Goal: Task Accomplishment & Management: Use online tool/utility

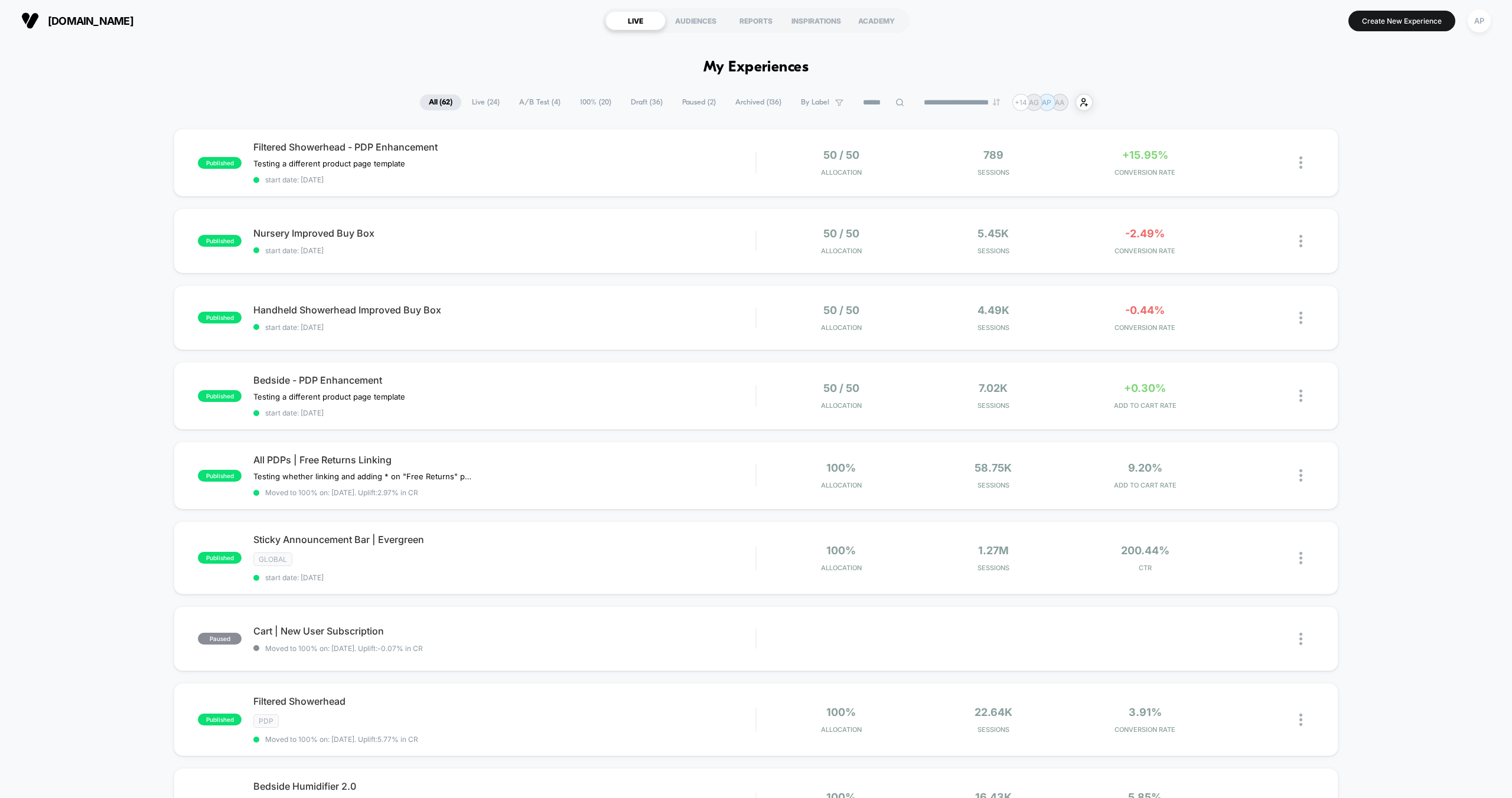
click at [84, 226] on div "published Filtered Showerhead - PDP Enhancement Testing a different product pag…" at bounding box center [756, 650] width 1512 height 1042
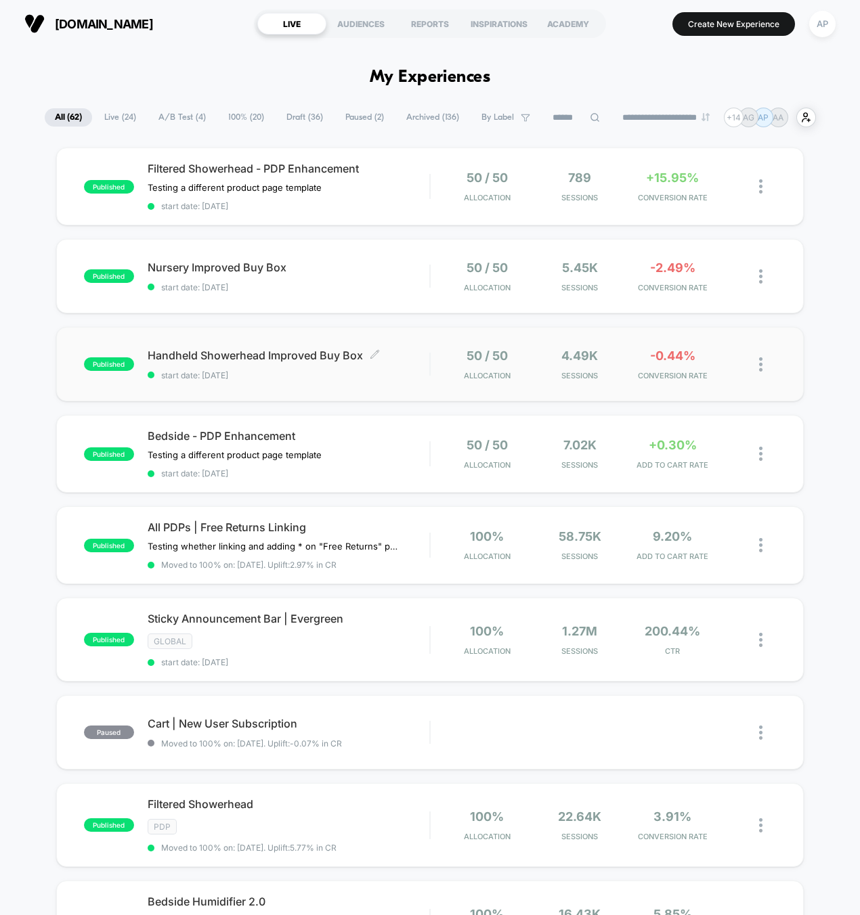
click at [393, 370] on span "start date: [DATE]" at bounding box center [289, 375] width 282 height 10
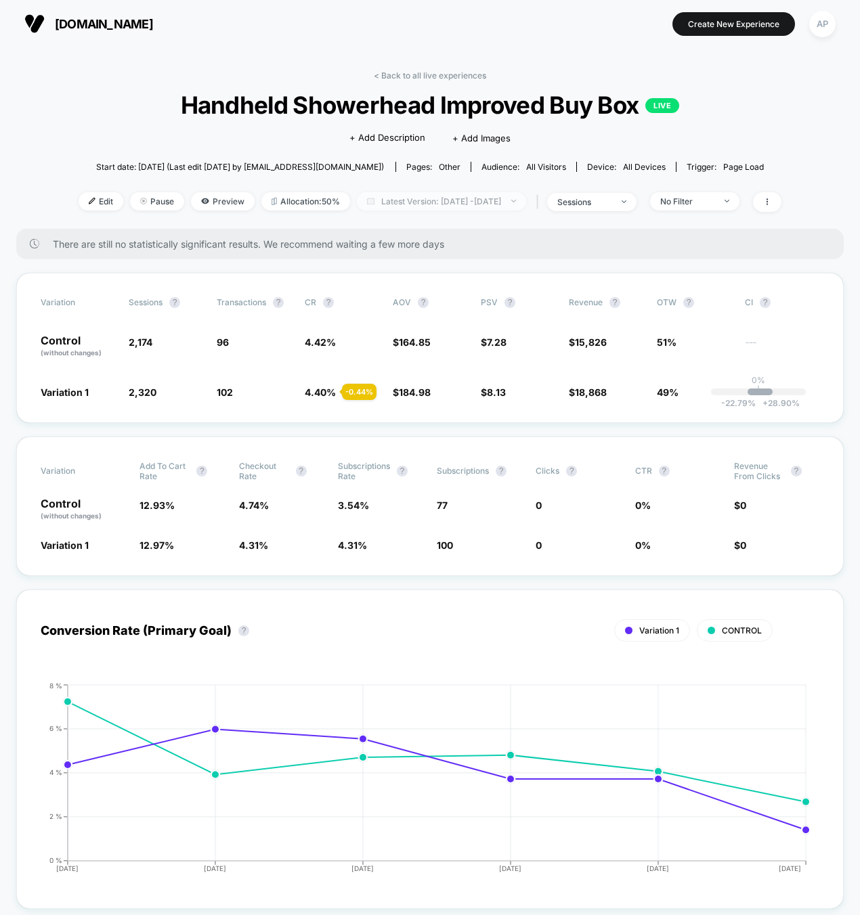
click at [417, 198] on span "Latest Version: Sep 5, 2025 - Sep 10, 2025" at bounding box center [441, 201] width 169 height 18
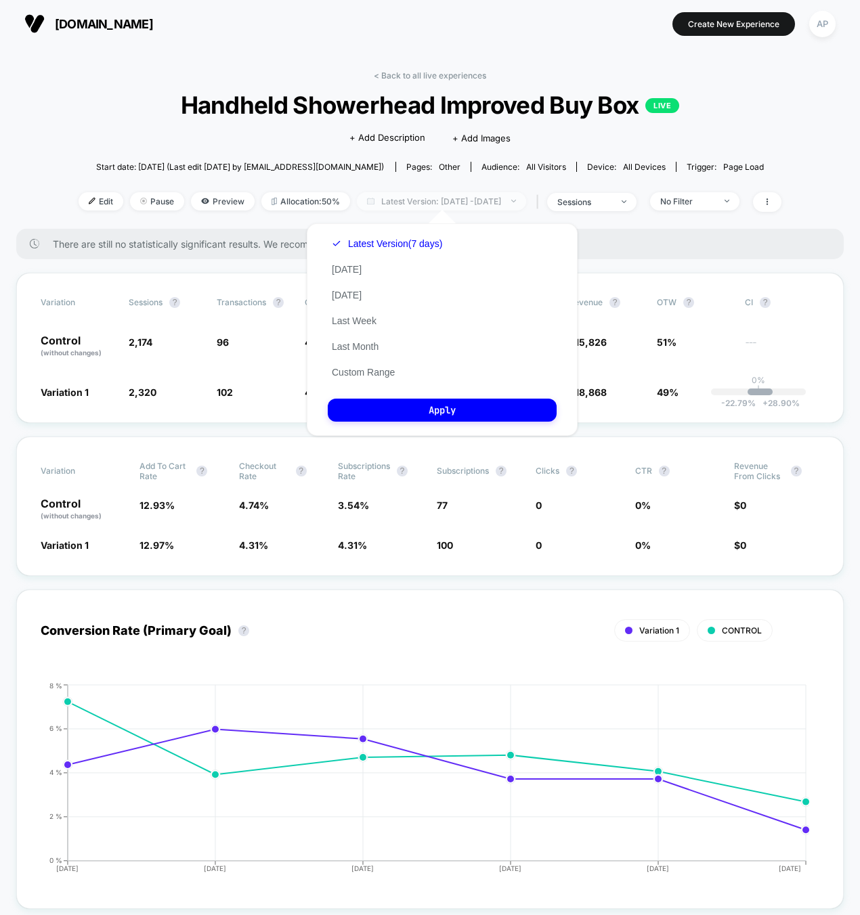
click at [417, 198] on span "Latest Version: Sep 5, 2025 - Sep 10, 2025" at bounding box center [441, 201] width 169 height 18
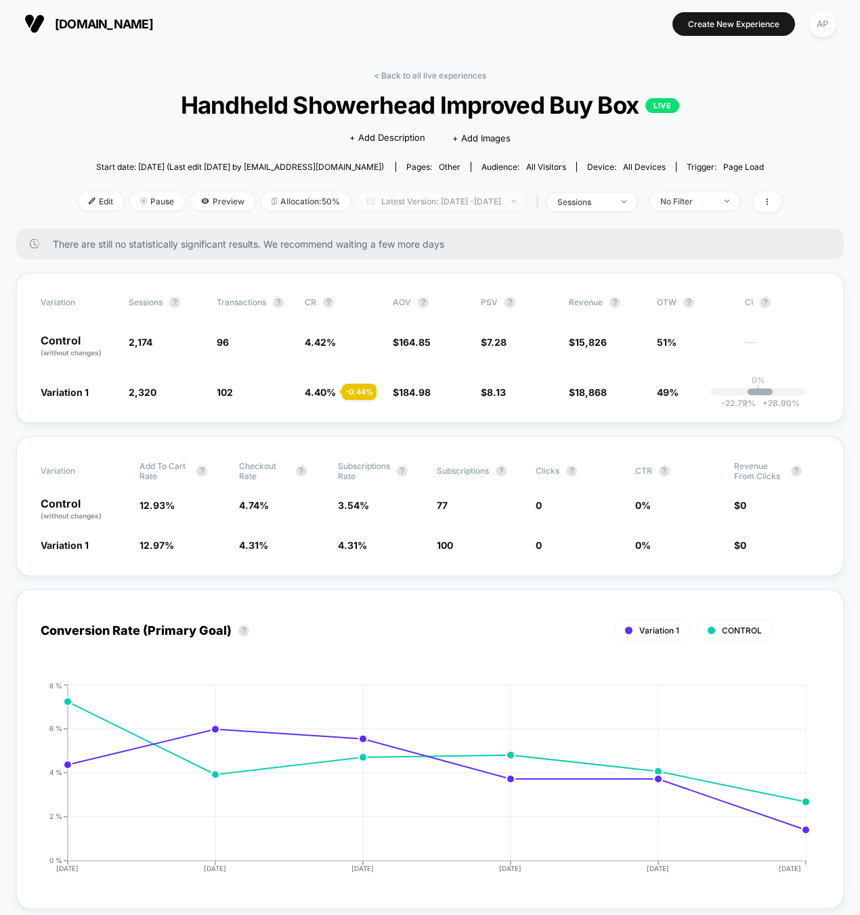
click at [417, 198] on span "Latest Version: Sep 5, 2025 - Sep 10, 2025" at bounding box center [441, 201] width 169 height 18
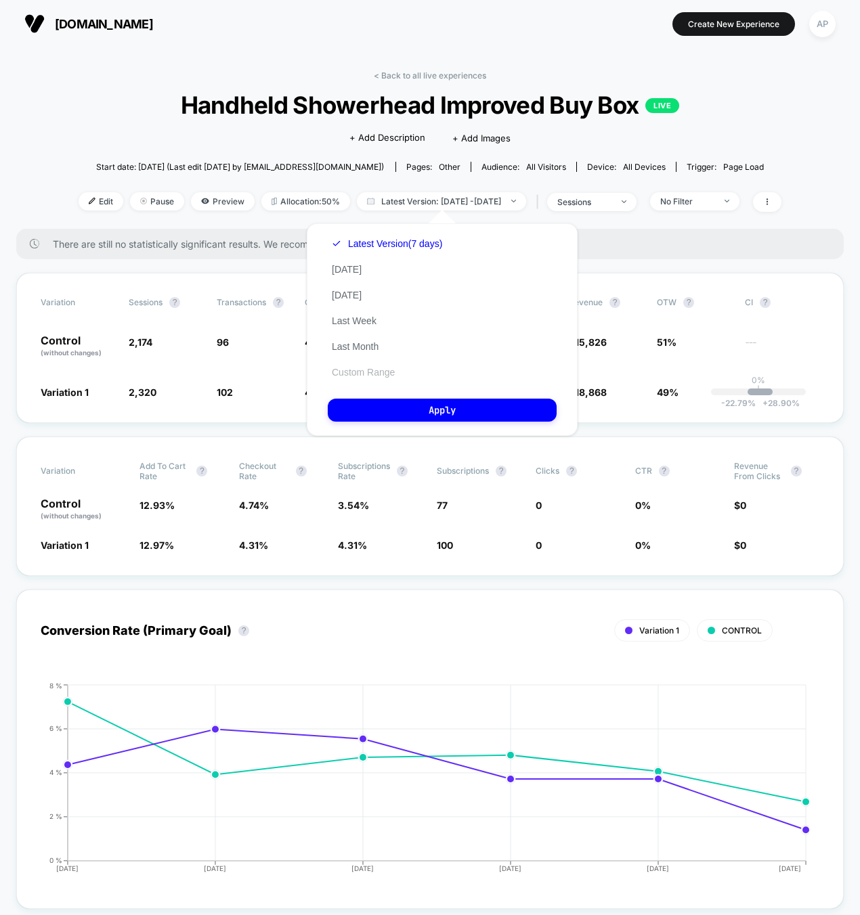
click at [362, 371] on button "Custom Range" at bounding box center [363, 372] width 71 height 12
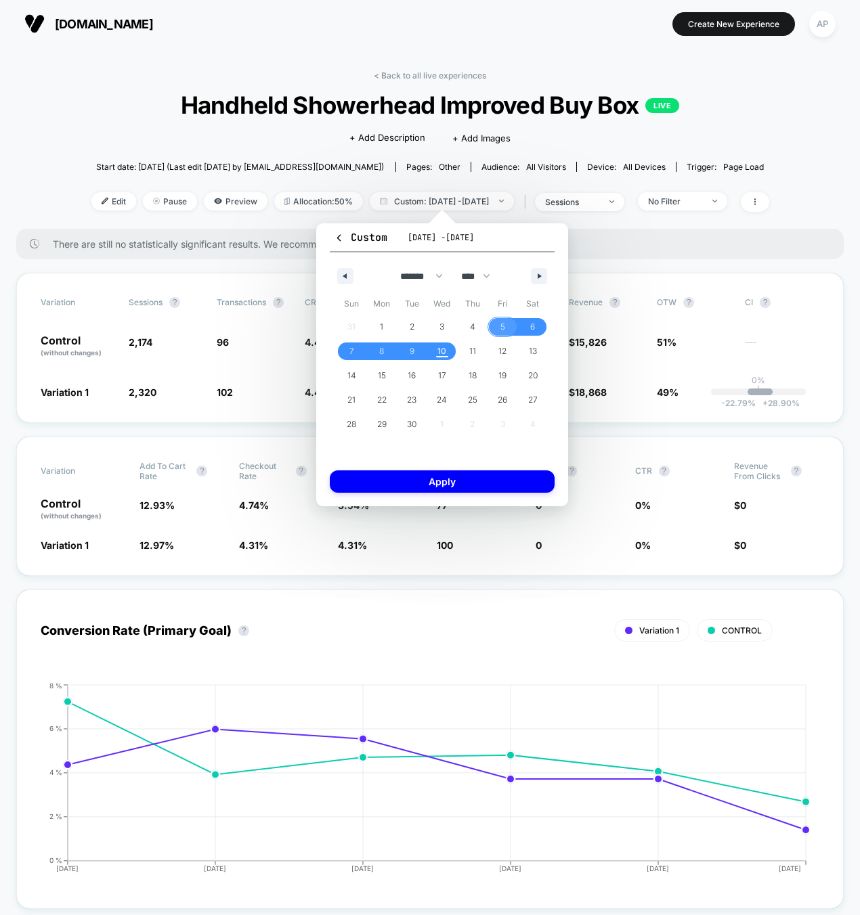
click at [498, 322] on span "5" at bounding box center [503, 327] width 30 height 18
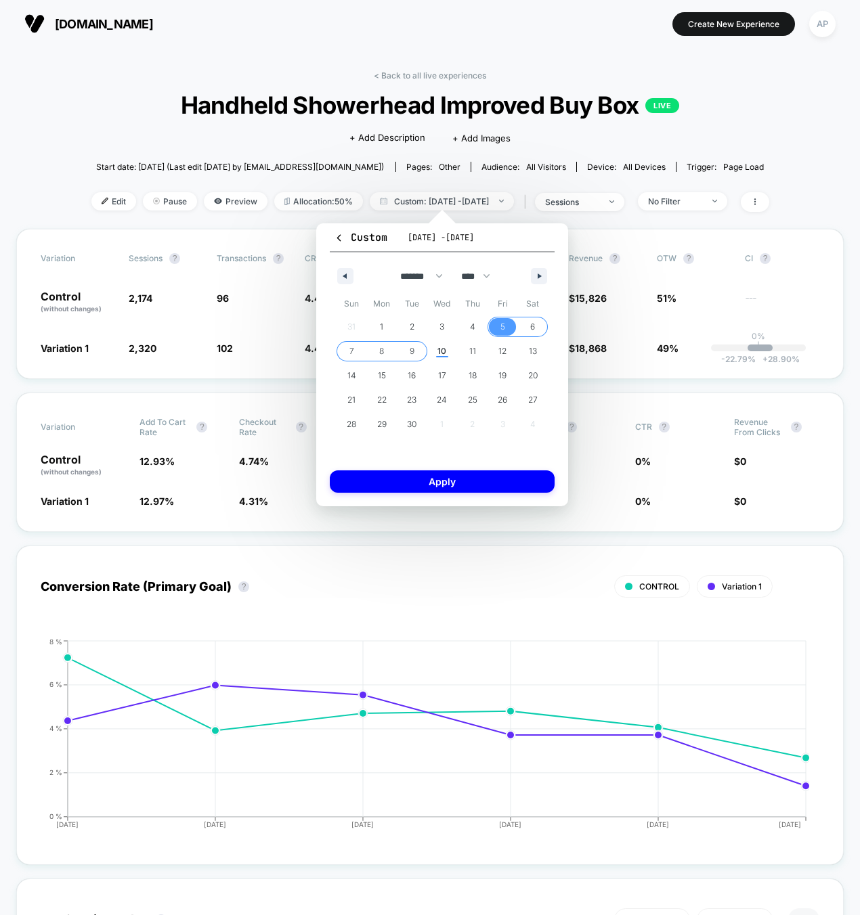
drag, startPoint x: 416, startPoint y: 352, endPoint x: 418, endPoint y: 362, distance: 10.4
click at [416, 352] on span "9" at bounding box center [412, 352] width 30 height 18
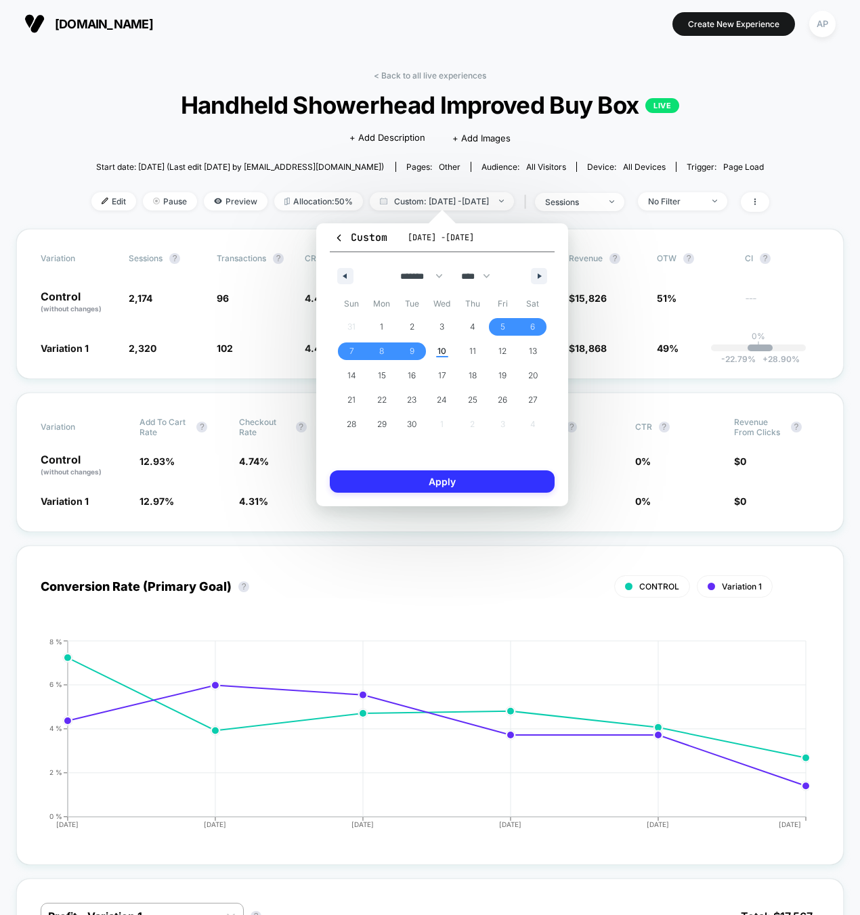
click at [473, 480] on button "Apply" at bounding box center [442, 482] width 225 height 22
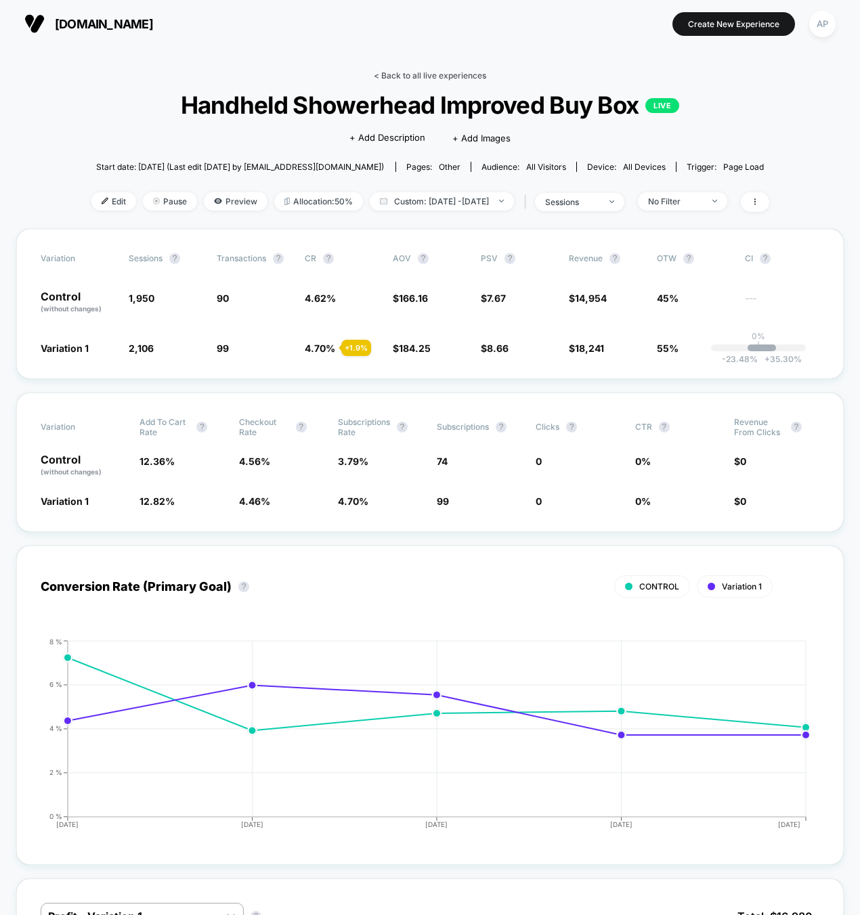
click at [460, 74] on link "< Back to all live experiences" at bounding box center [430, 75] width 112 height 10
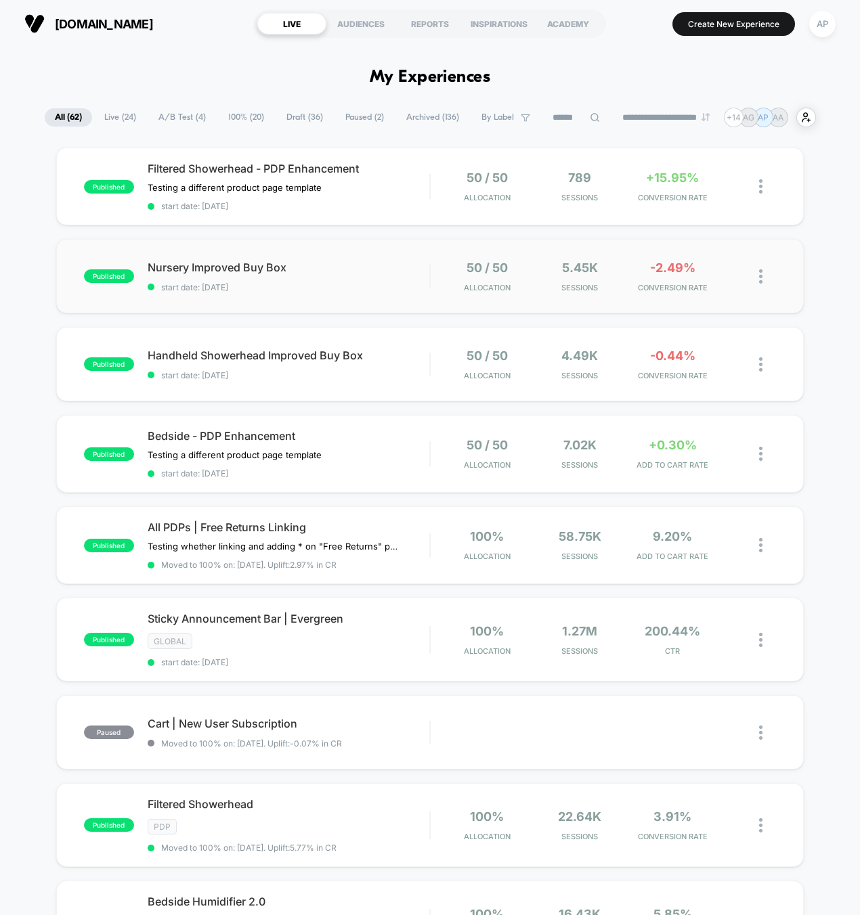
click at [412, 301] on div "published Nursery Improved Buy Box start date: 9/4/2025 50 / 50 Allocation 5.45…" at bounding box center [430, 276] width 748 height 74
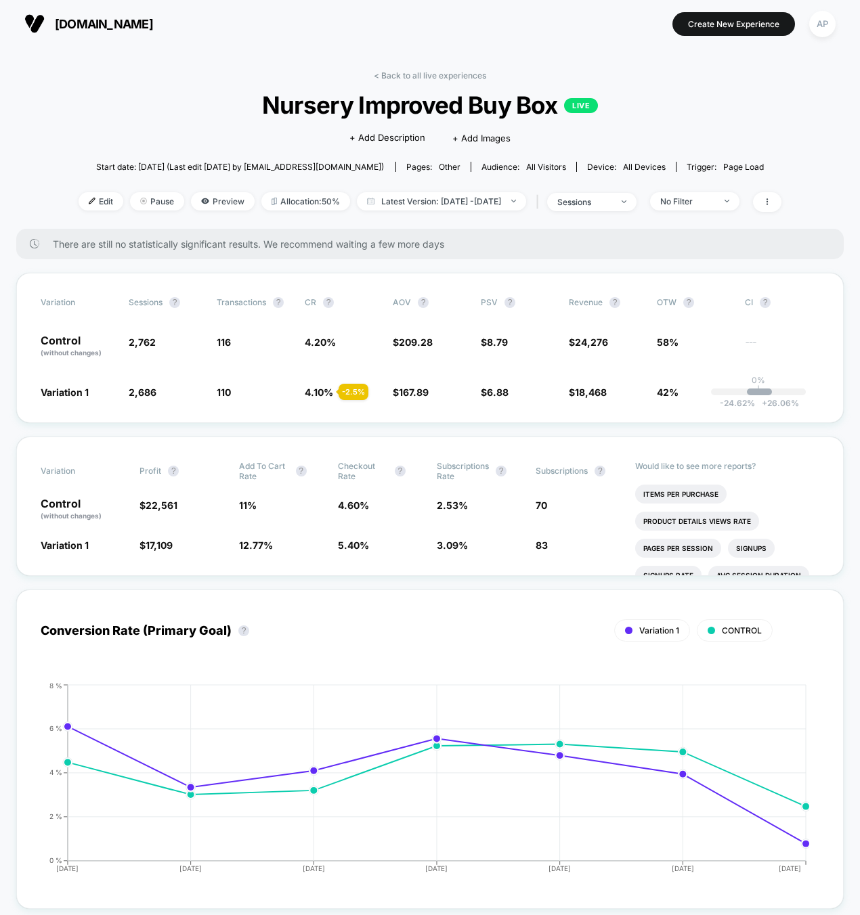
click at [406, 190] on div "< Back to all live experiences Nursery Improved Buy Box LIVE Click to edit expe…" at bounding box center [430, 149] width 703 height 158
click at [407, 196] on span "Latest Version: Sep 4, 2025 - Sep 10, 2025" at bounding box center [441, 201] width 169 height 18
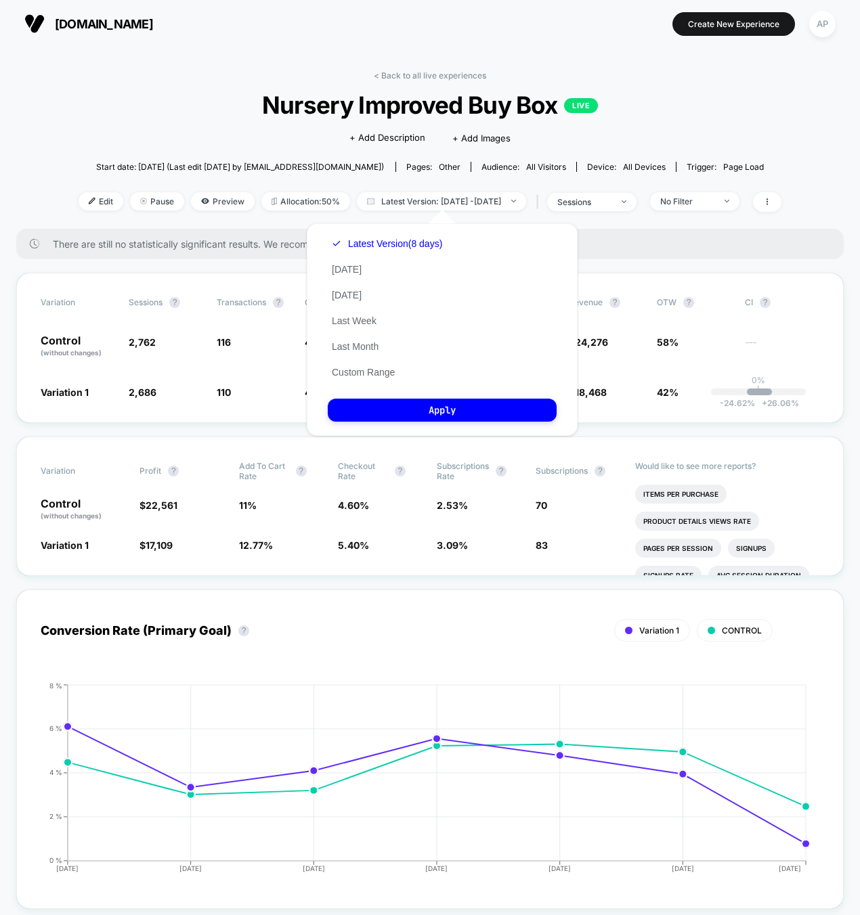
click at [375, 372] on button "Custom Range" at bounding box center [363, 372] width 71 height 12
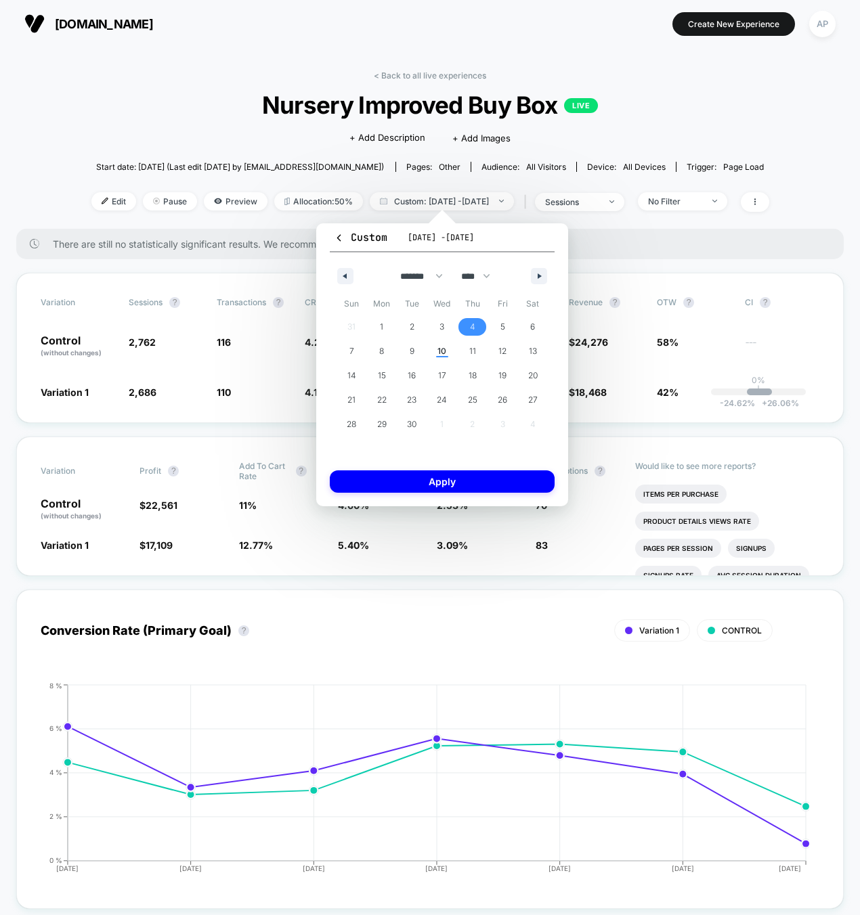
click at [466, 329] on span "4" at bounding box center [472, 327] width 30 height 18
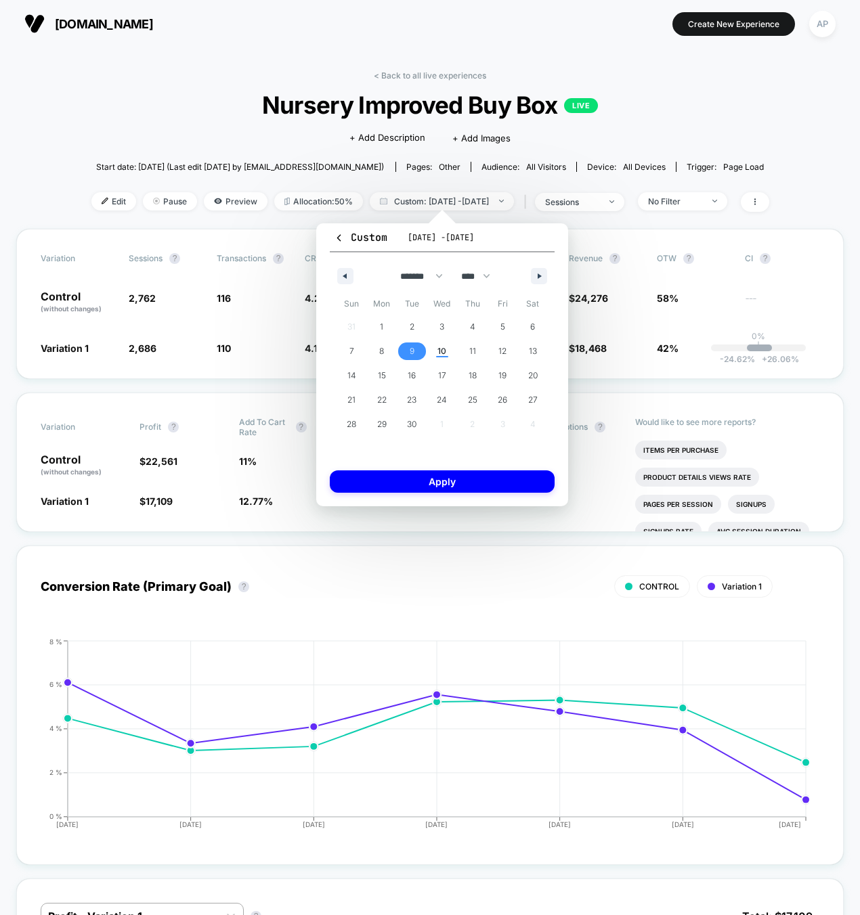
drag, startPoint x: 411, startPoint y: 355, endPoint x: 428, endPoint y: 402, distance: 50.3
click at [411, 355] on span "9" at bounding box center [412, 351] width 5 height 24
click at [444, 477] on button "Apply" at bounding box center [442, 482] width 225 height 22
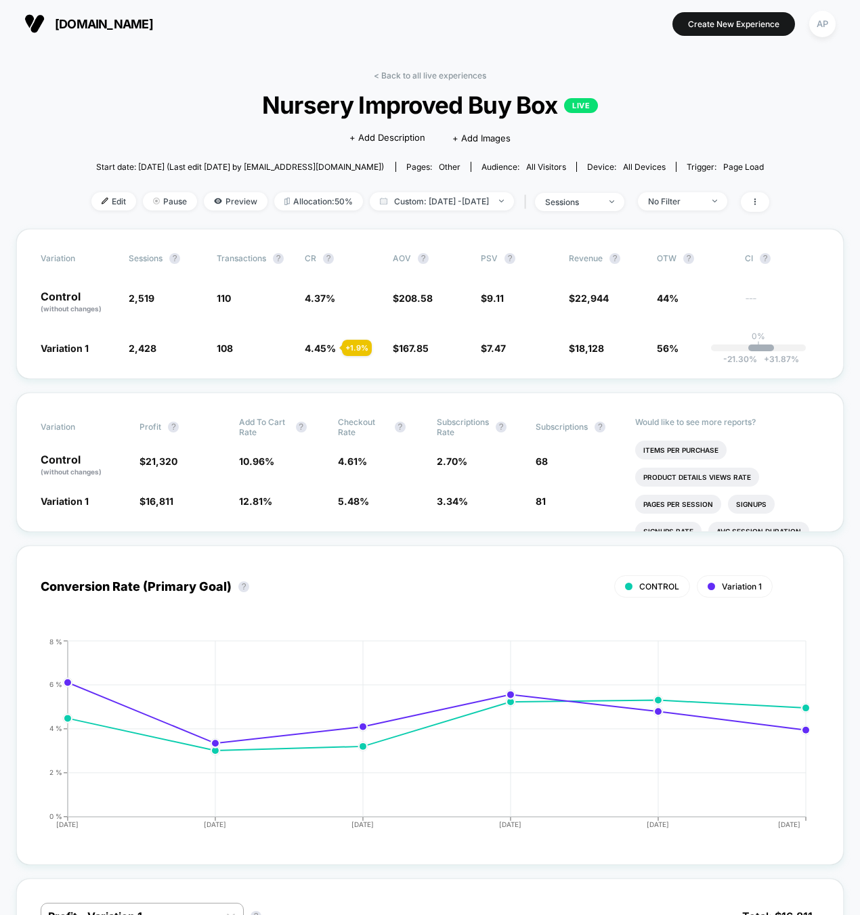
click at [417, 83] on div "< Back to all live experiences Nursery Improved Buy Box LIVE Click to edit expe…" at bounding box center [430, 149] width 678 height 158
click at [416, 76] on link "< Back to all live experiences" at bounding box center [430, 75] width 112 height 10
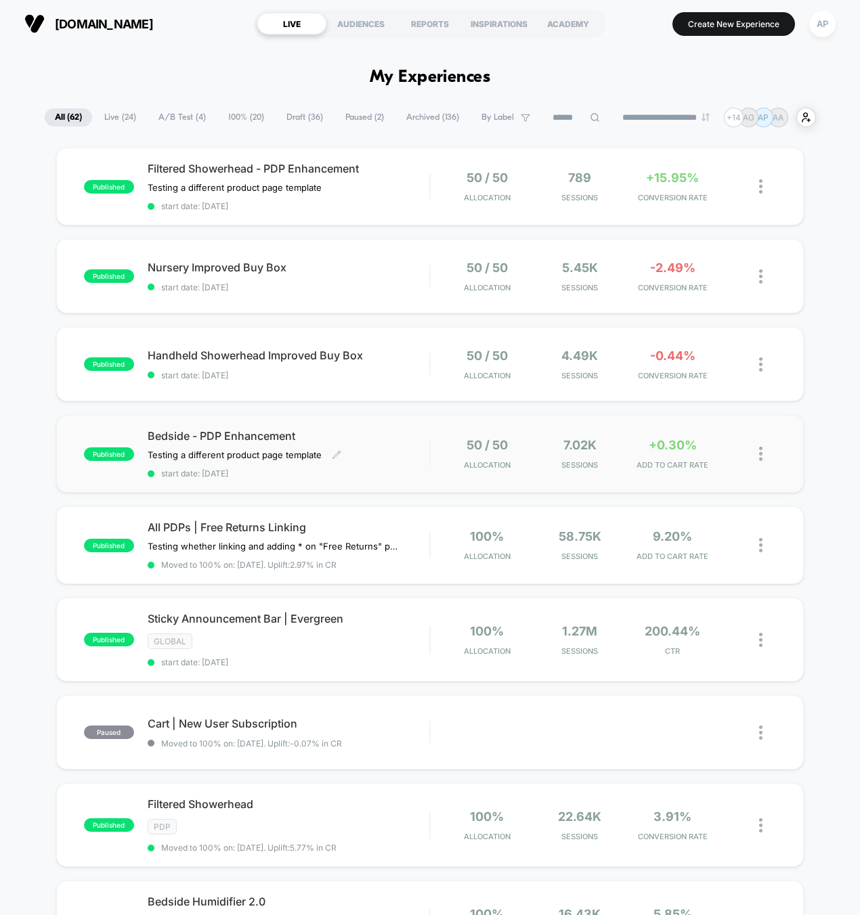
click at [394, 472] on span "start date: [DATE]" at bounding box center [289, 474] width 282 height 10
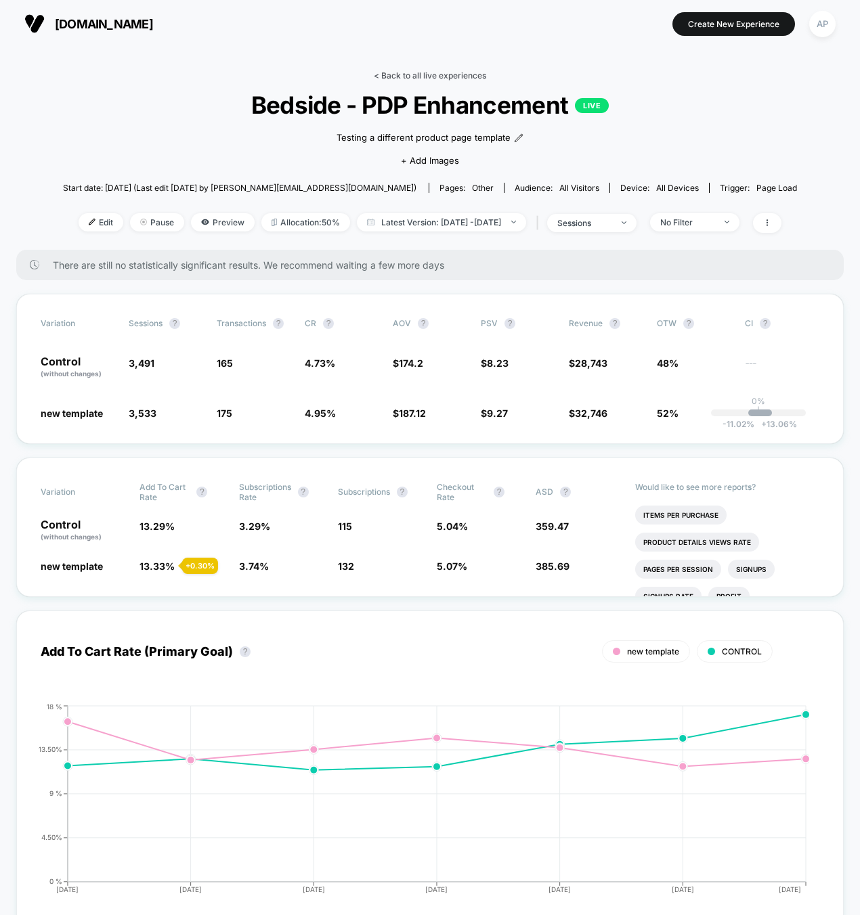
click at [466, 76] on link "< Back to all live experiences" at bounding box center [430, 75] width 112 height 10
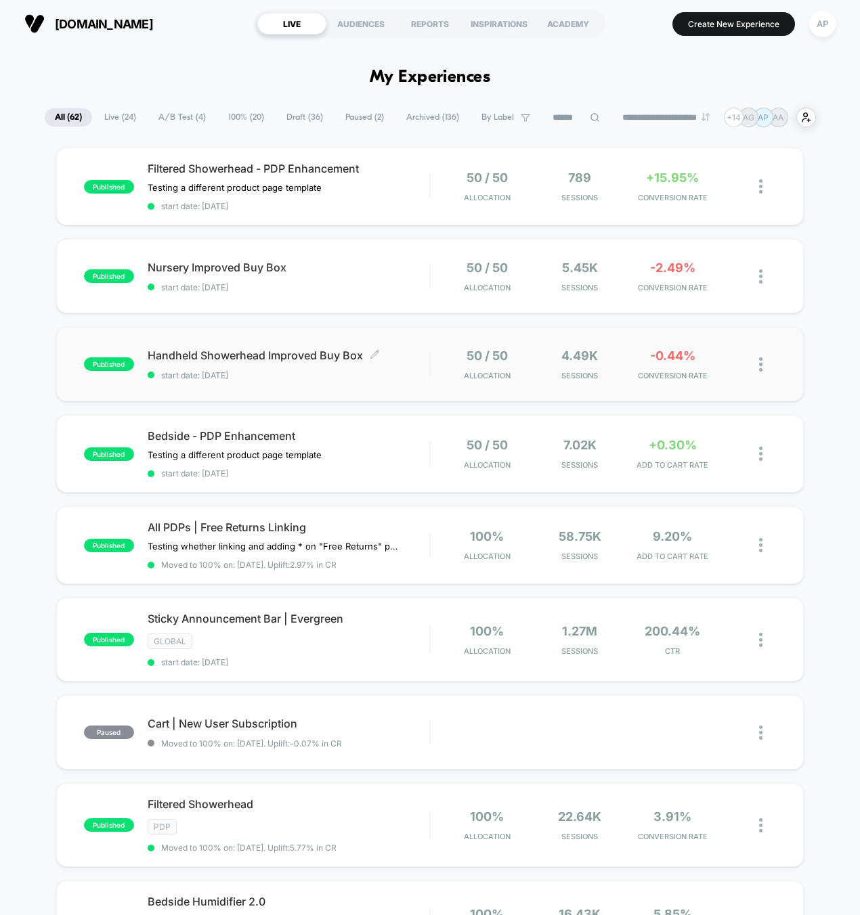
click at [410, 372] on span "start date: [DATE]" at bounding box center [289, 375] width 282 height 10
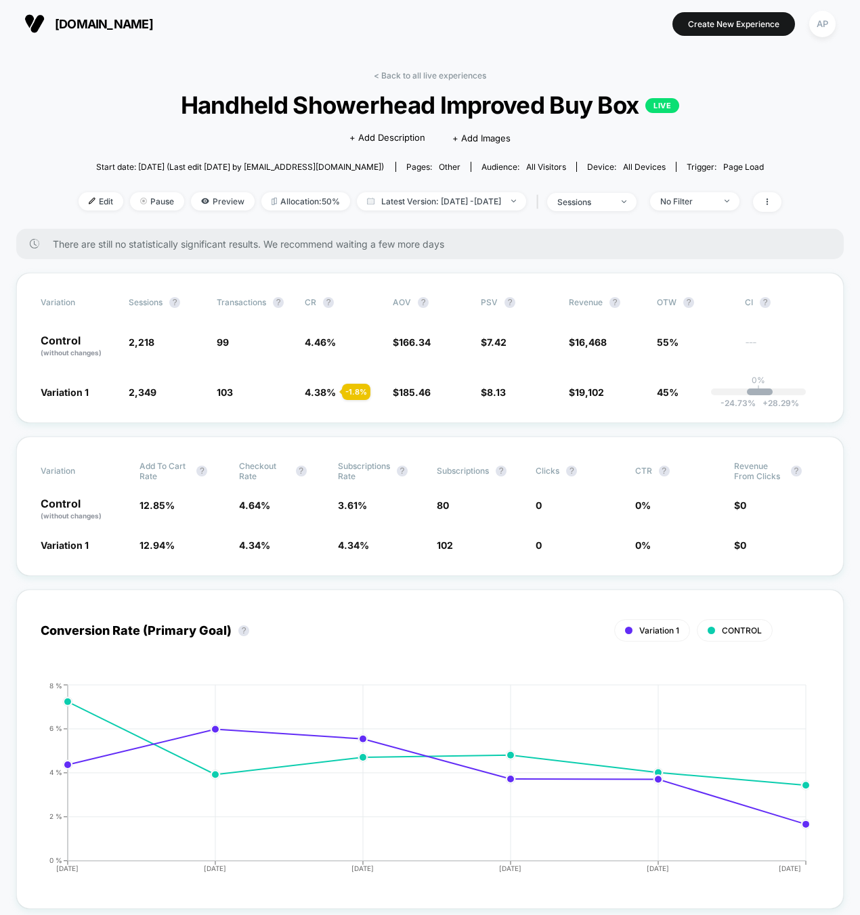
click at [463, 72] on link "< Back to all live experiences" at bounding box center [430, 75] width 112 height 10
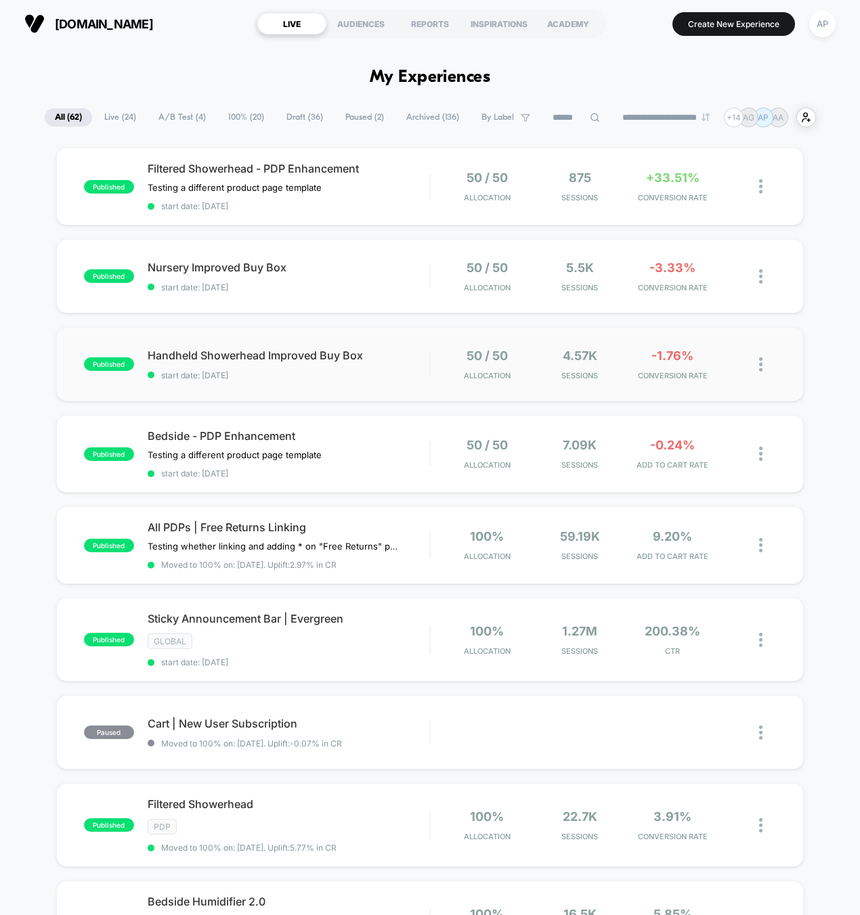
click at [418, 381] on div "published Handheld Showerhead Improved Buy Box start date: 9/5/2025 50 / 50 All…" at bounding box center [430, 364] width 748 height 74
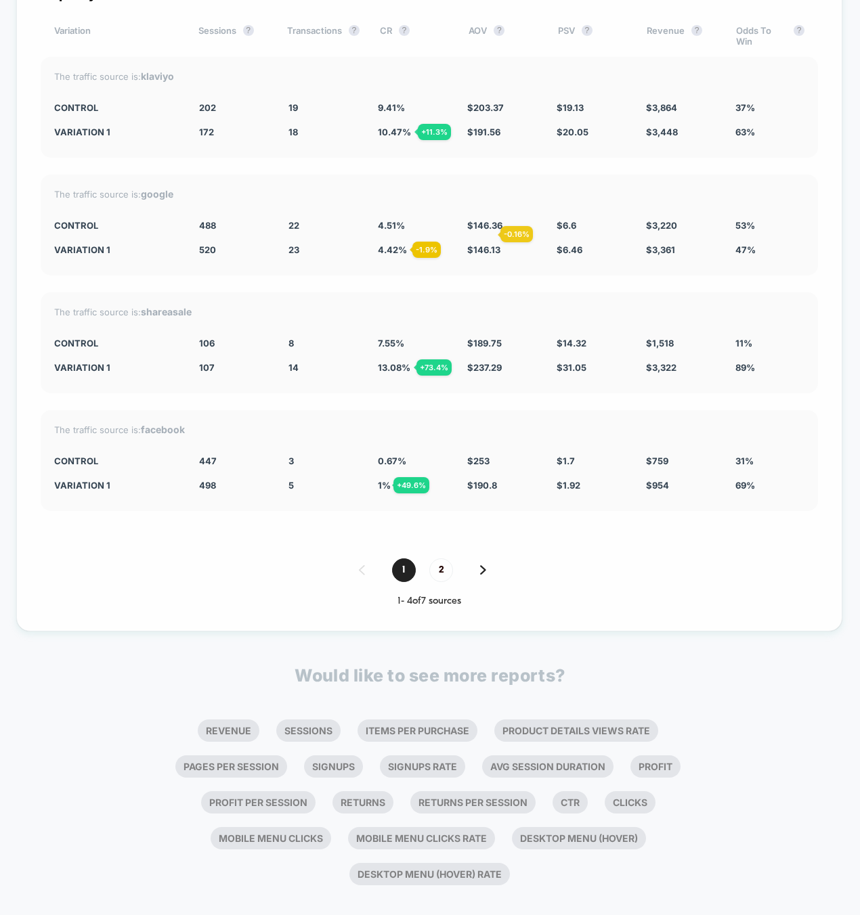
scroll to position [3963, 0]
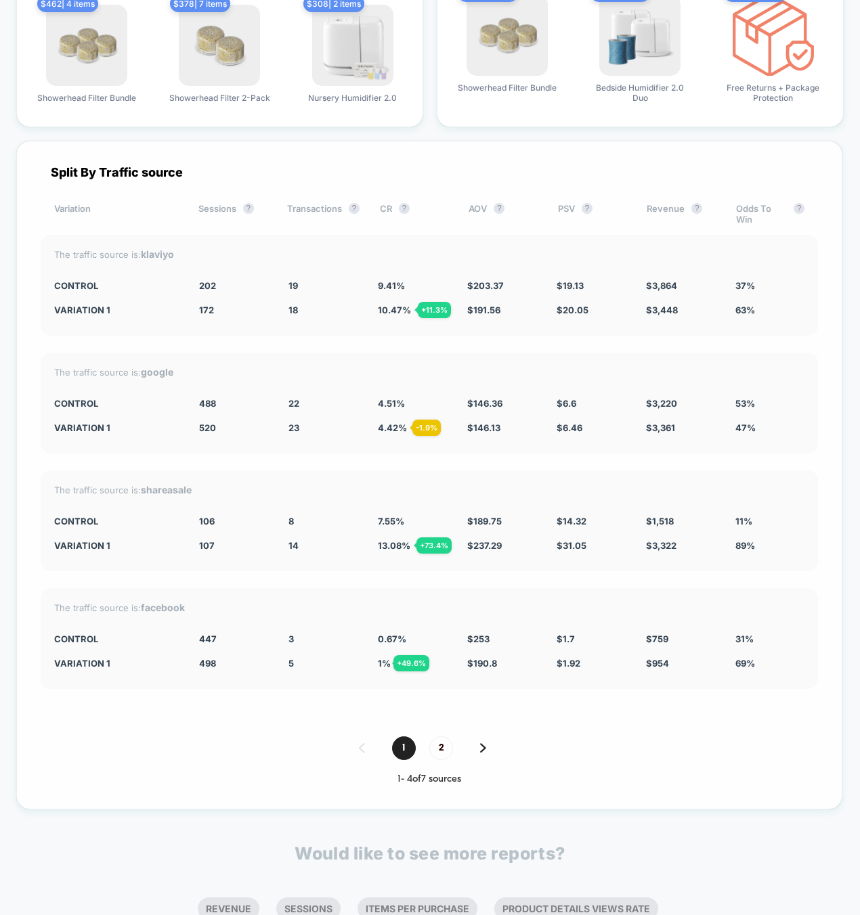
click at [483, 743] on img at bounding box center [483, 747] width 6 height 9
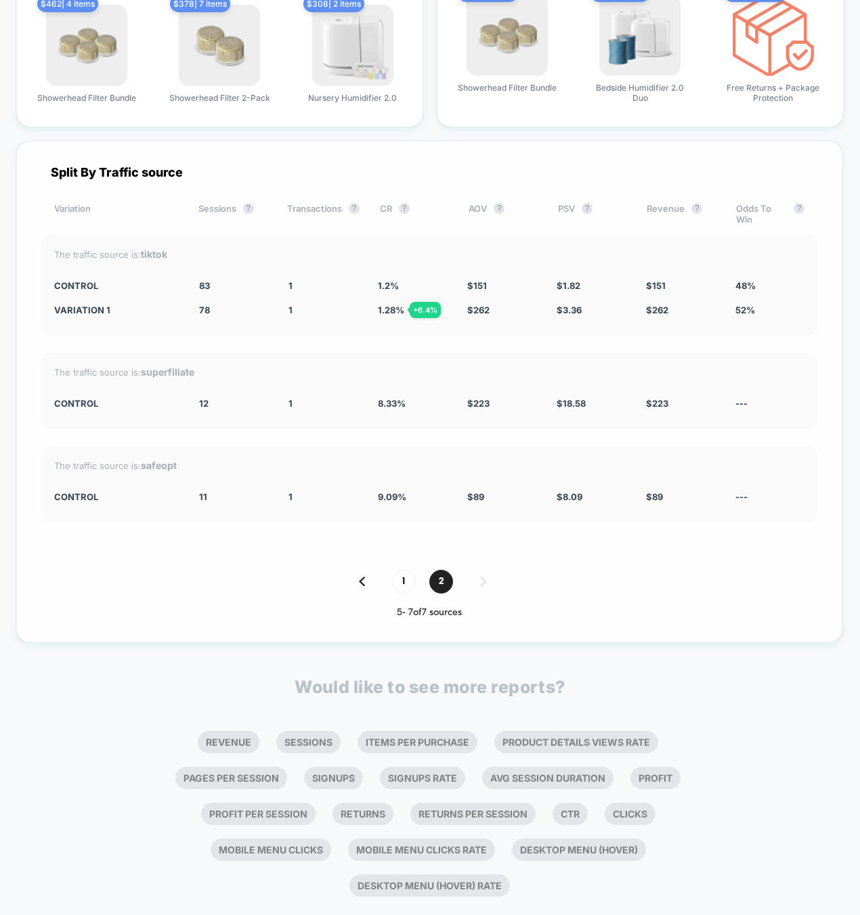
click at [402, 570] on span "1" at bounding box center [404, 582] width 24 height 24
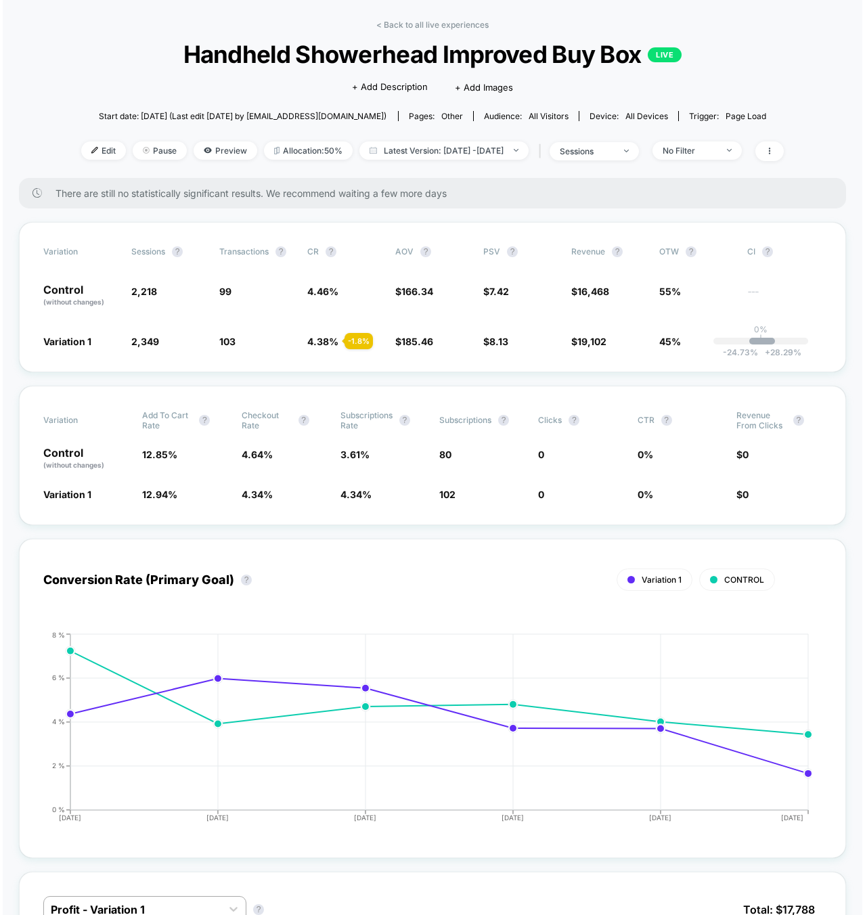
scroll to position [0, 0]
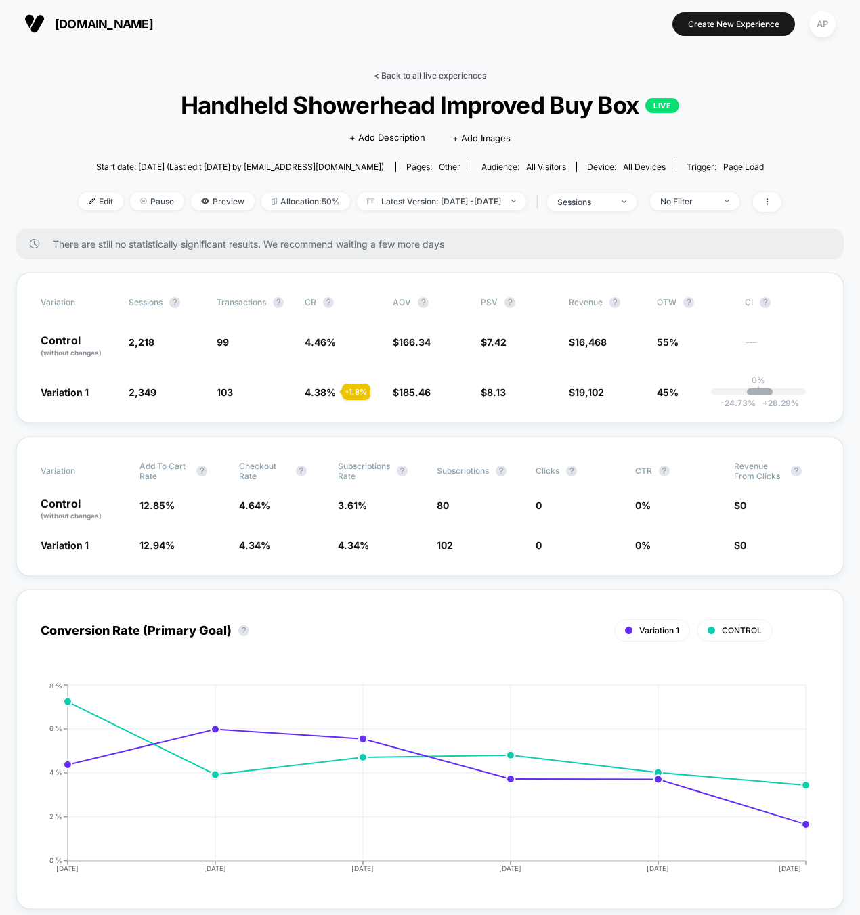
click at [403, 70] on link "< Back to all live experiences" at bounding box center [430, 75] width 112 height 10
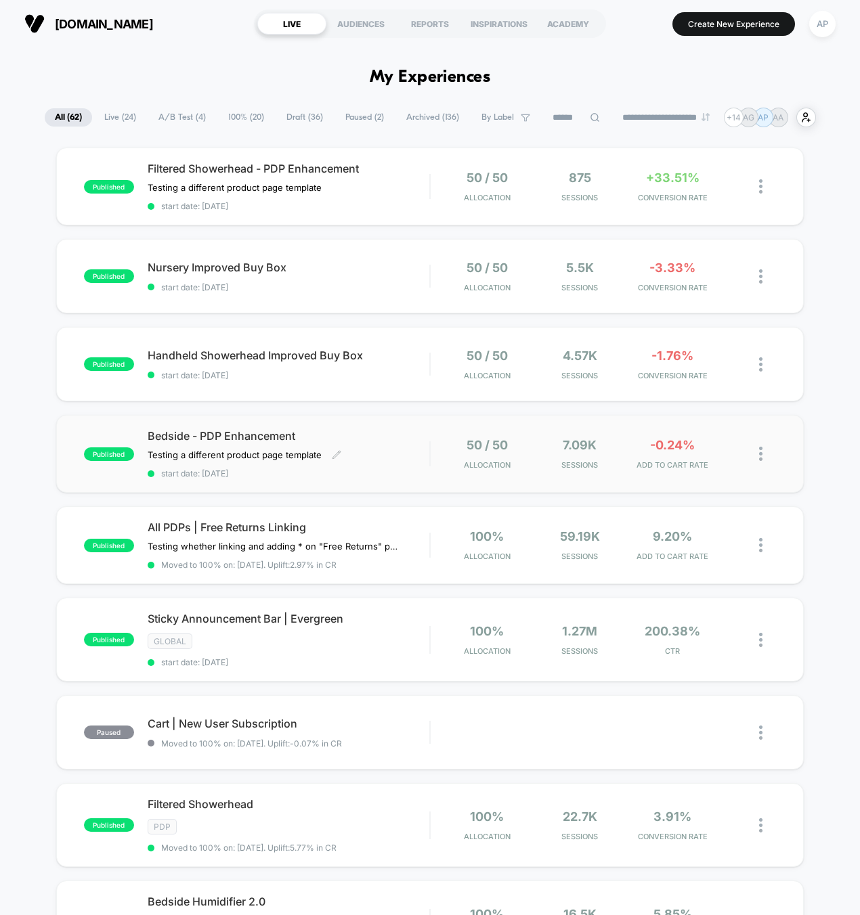
click at [392, 449] on div "Bedside - PDP Enhancement Testing a different product page template Click to ed…" at bounding box center [289, 453] width 282 height 49
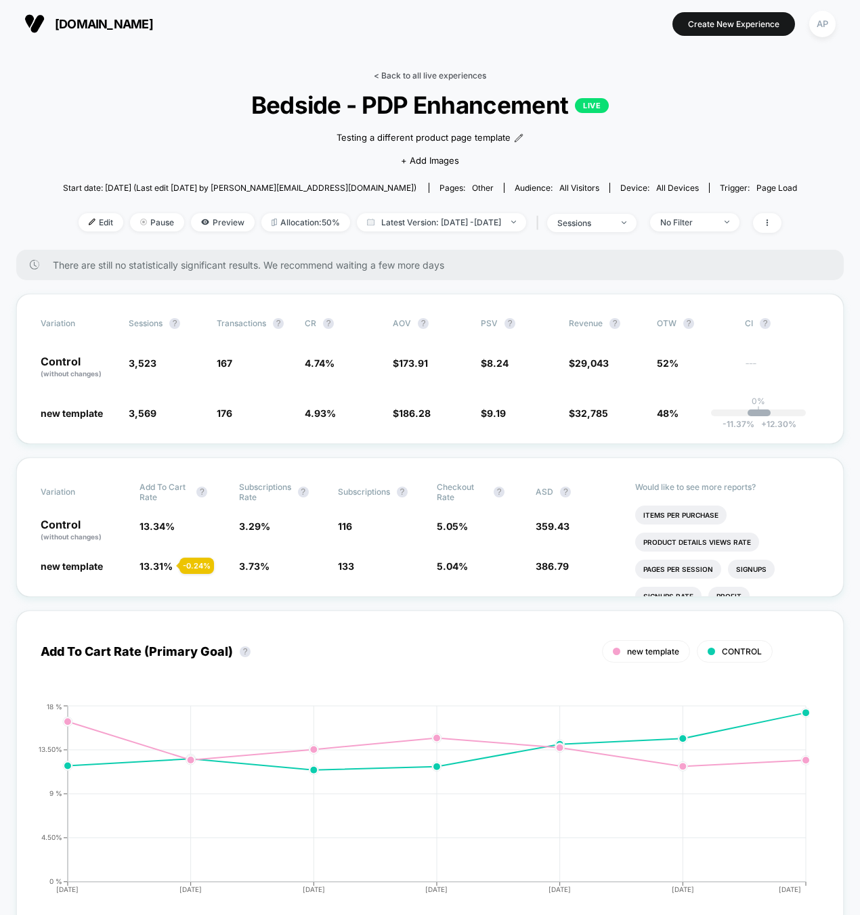
click at [424, 71] on link "< Back to all live experiences" at bounding box center [430, 75] width 112 height 10
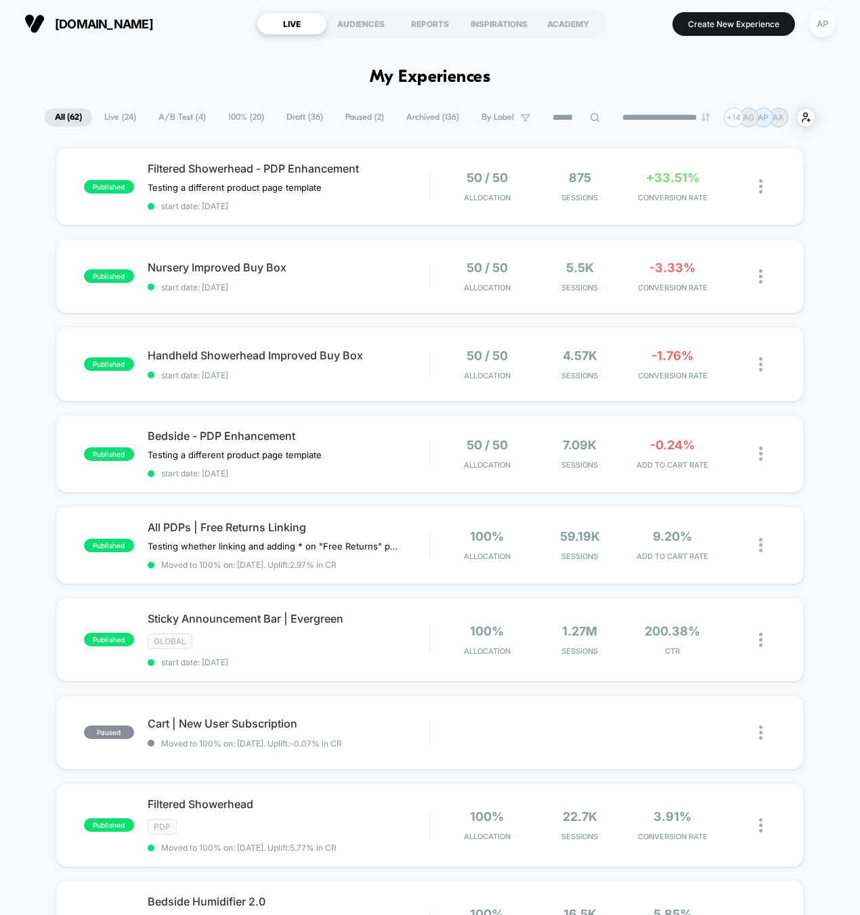
click at [372, 83] on h1 "My Experiences" at bounding box center [430, 78] width 121 height 20
click at [762, 12] on button "Create New Experience" at bounding box center [733, 24] width 123 height 24
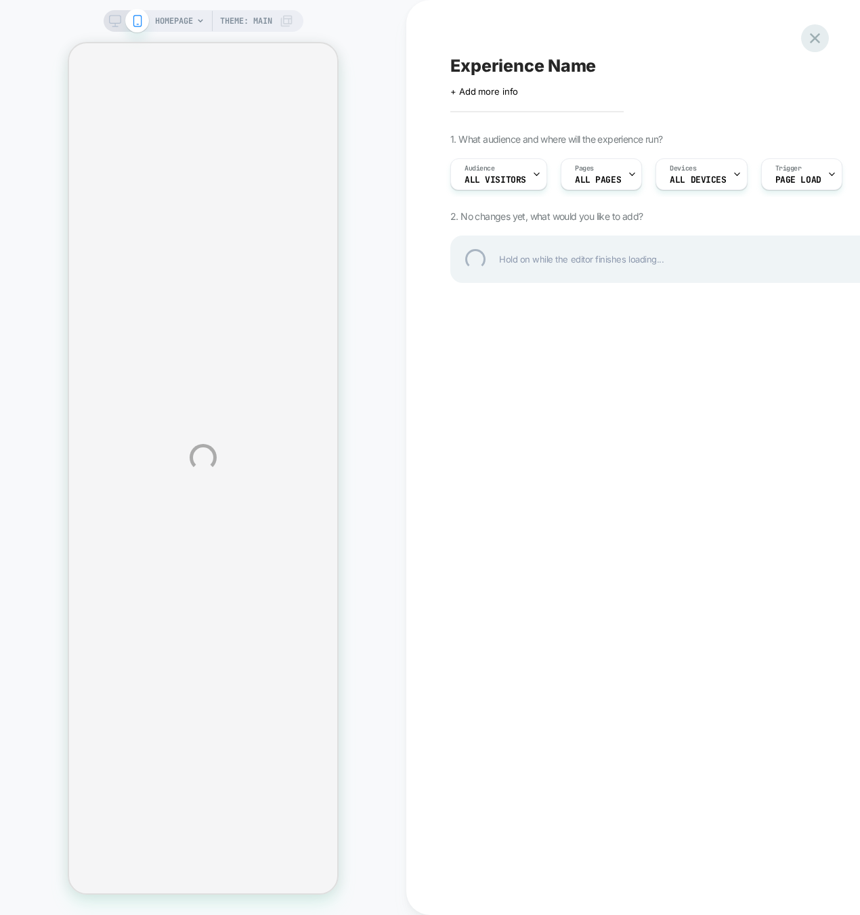
click at [813, 33] on div at bounding box center [815, 38] width 28 height 28
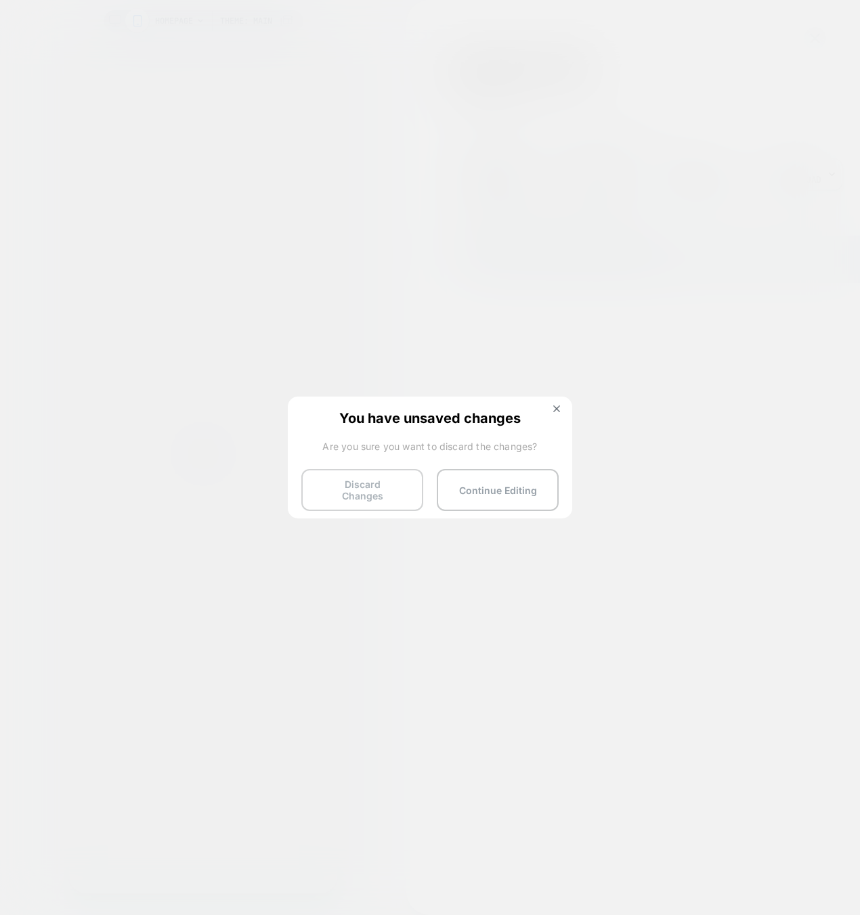
click at [370, 500] on button "Discard Changes" at bounding box center [362, 490] width 122 height 42
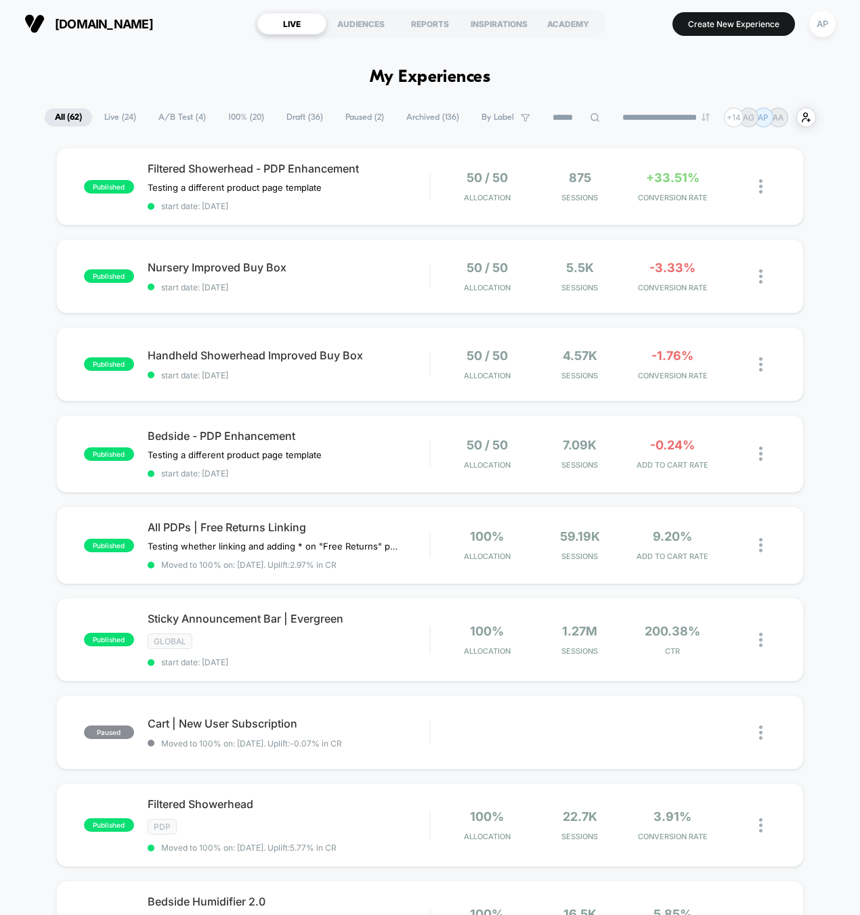
click at [832, 501] on div "published Filtered Showerhead - PDP Enhancement Testing a different product pag…" at bounding box center [430, 745] width 860 height 1195
click at [835, 499] on div "published Filtered Showerhead - PDP Enhancement Testing a different product pag…" at bounding box center [430, 745] width 860 height 1195
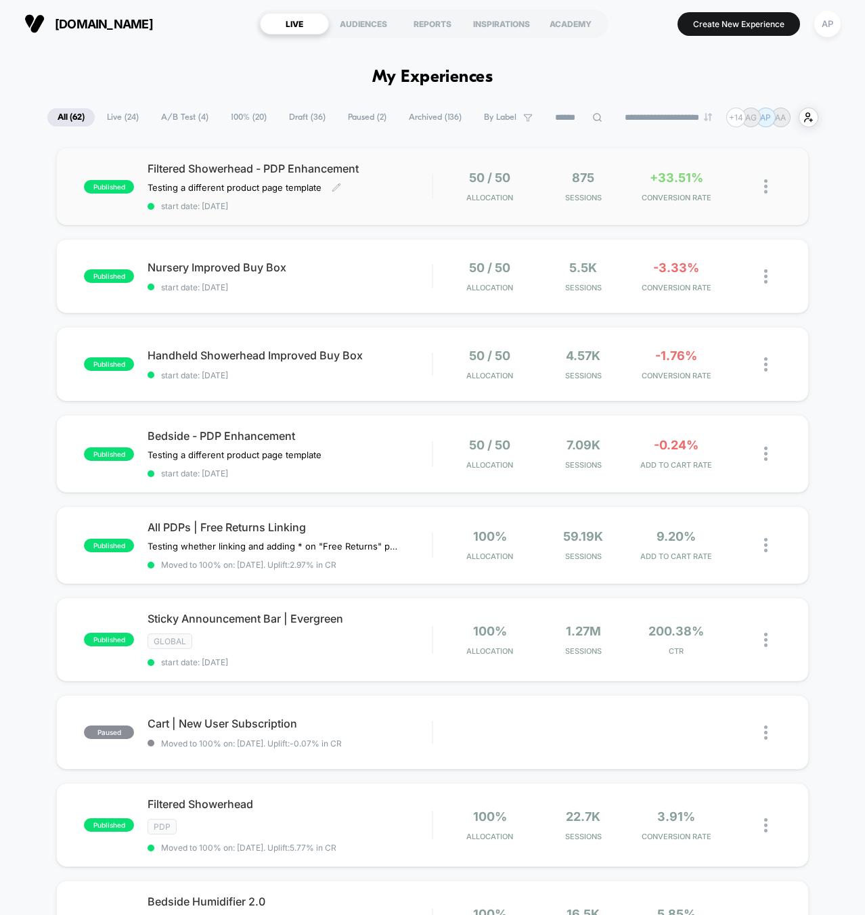
click at [402, 201] on span "start date: [DATE]" at bounding box center [290, 206] width 284 height 10
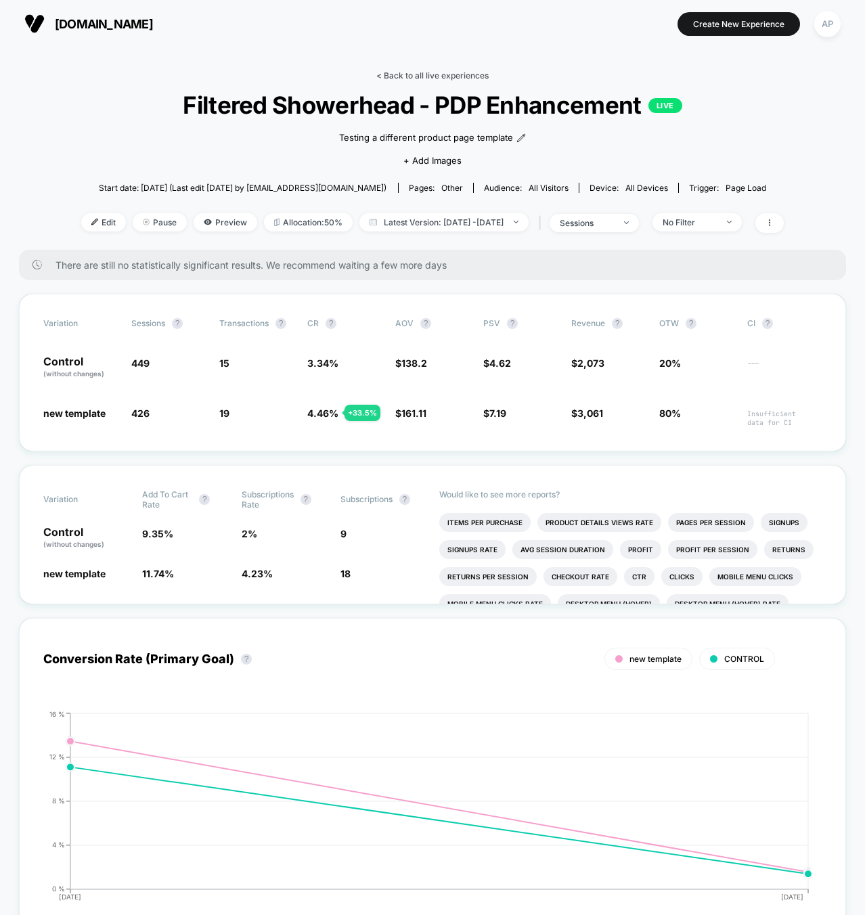
click at [465, 73] on link "< Back to all live experiences" at bounding box center [432, 75] width 112 height 10
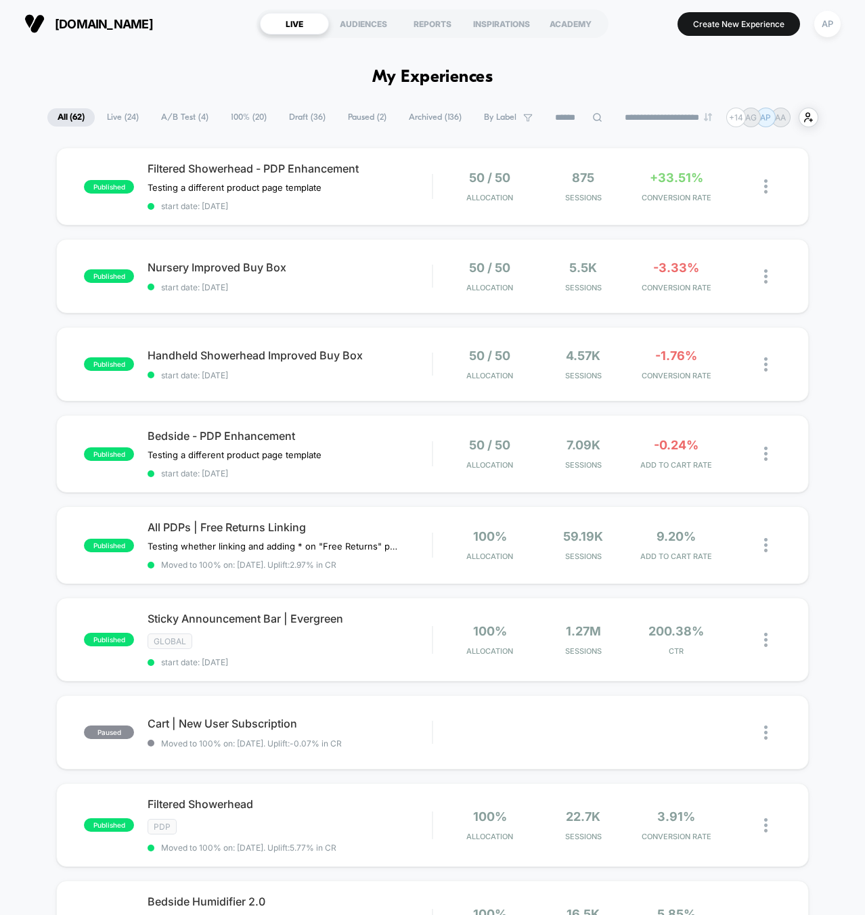
click at [381, 295] on div "published Nursery Improved Buy Box start date: 9/4/2025 50 / 50 Allocation 5.5k…" at bounding box center [432, 276] width 753 height 74
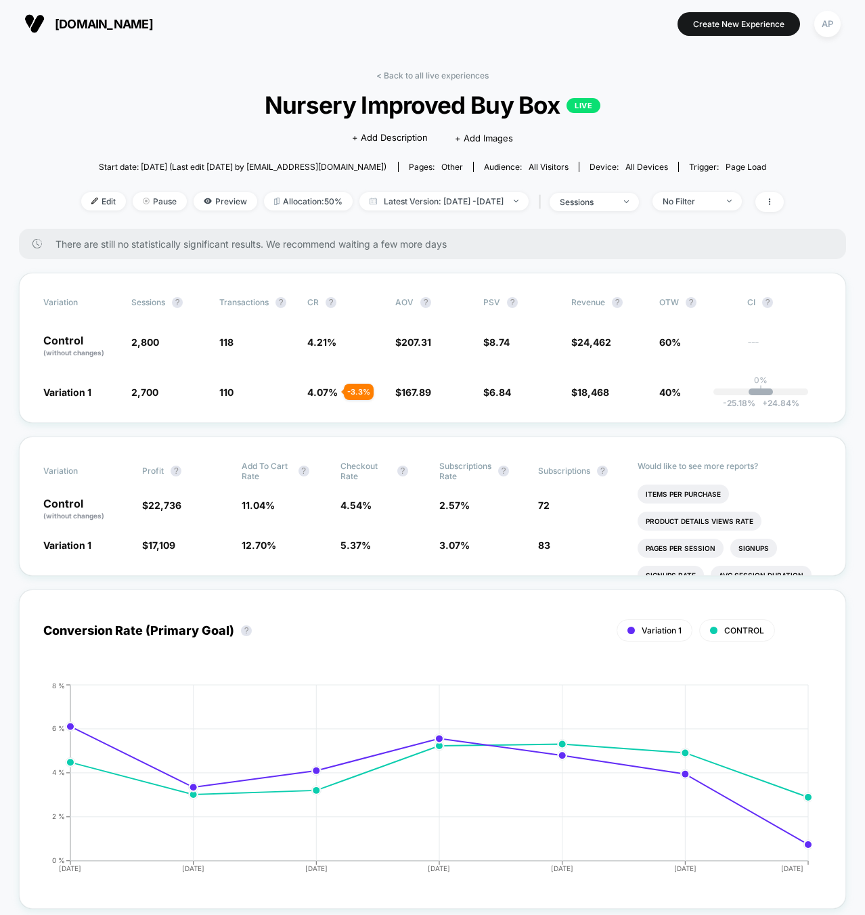
click at [505, 212] on div "< Back to all live experiences Nursery Improved Buy Box LIVE Click to edit expe…" at bounding box center [432, 149] width 703 height 158
click at [502, 202] on span "Latest Version: Sep 4, 2025 - Sep 10, 2025" at bounding box center [444, 201] width 169 height 18
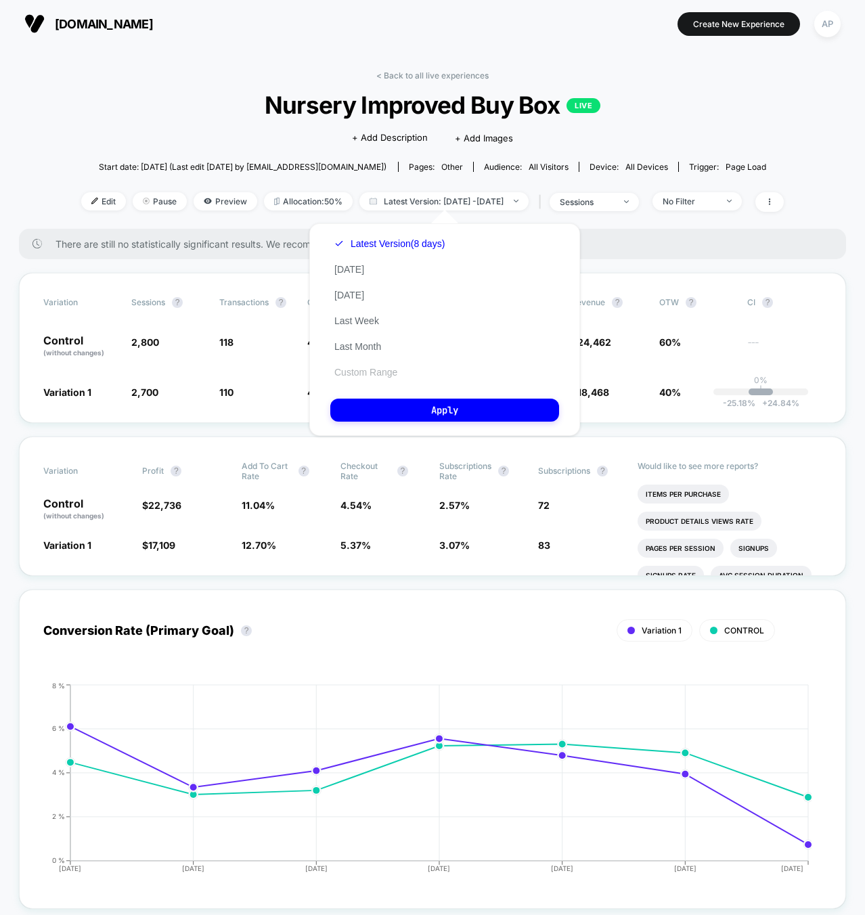
drag, startPoint x: 386, startPoint y: 378, endPoint x: 384, endPoint y: 371, distance: 7.7
click at [386, 378] on div "Latest Version (8 days) Today Yesterday Last Week Last Month Custom Range" at bounding box center [389, 308] width 118 height 154
click at [384, 371] on button "Custom Range" at bounding box center [365, 372] width 71 height 12
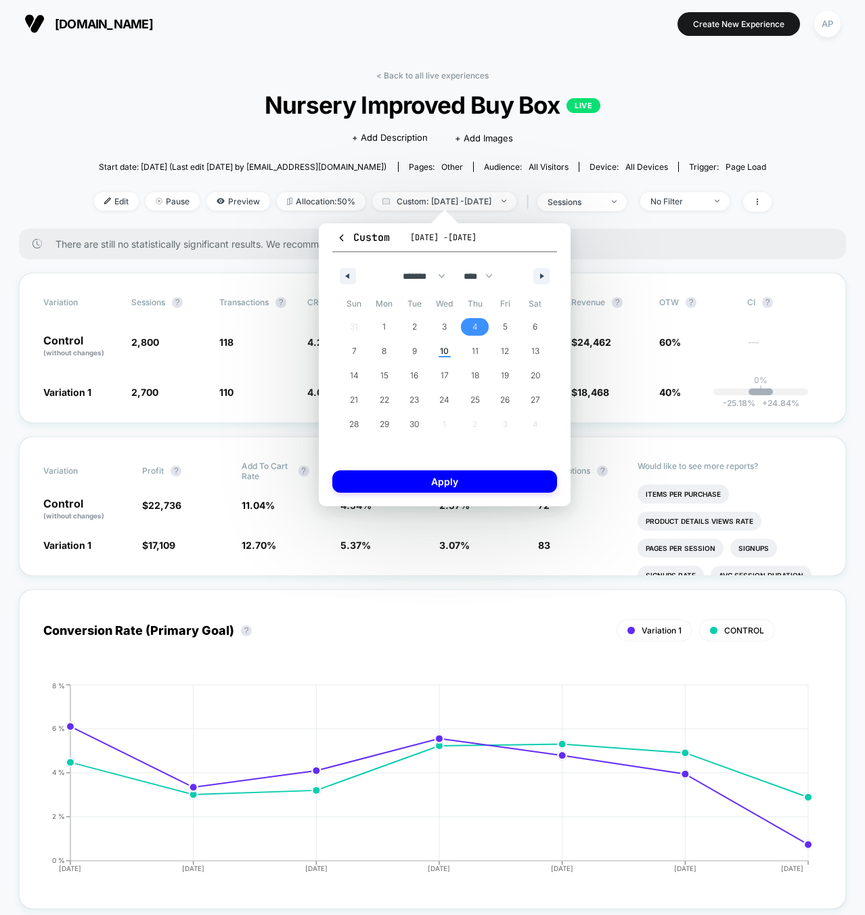
drag, startPoint x: 477, startPoint y: 323, endPoint x: 416, endPoint y: 342, distance: 63.8
click at [476, 324] on span "4" at bounding box center [475, 327] width 5 height 24
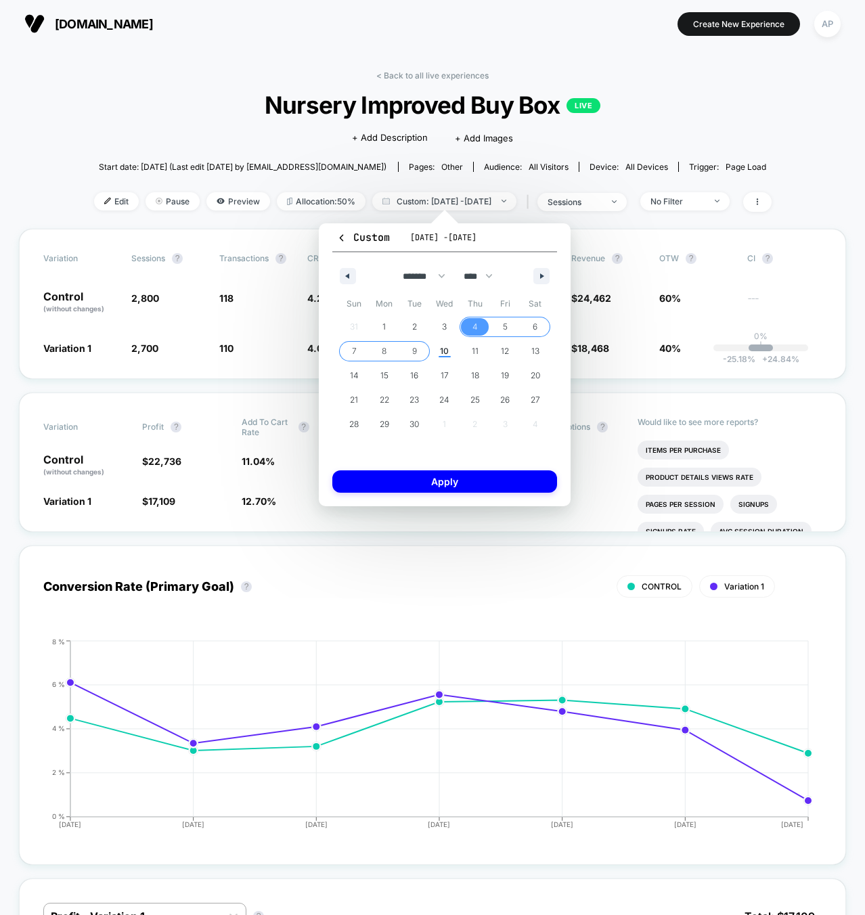
click at [415, 348] on span "9" at bounding box center [414, 351] width 5 height 24
click at [477, 473] on button "Apply" at bounding box center [444, 482] width 225 height 22
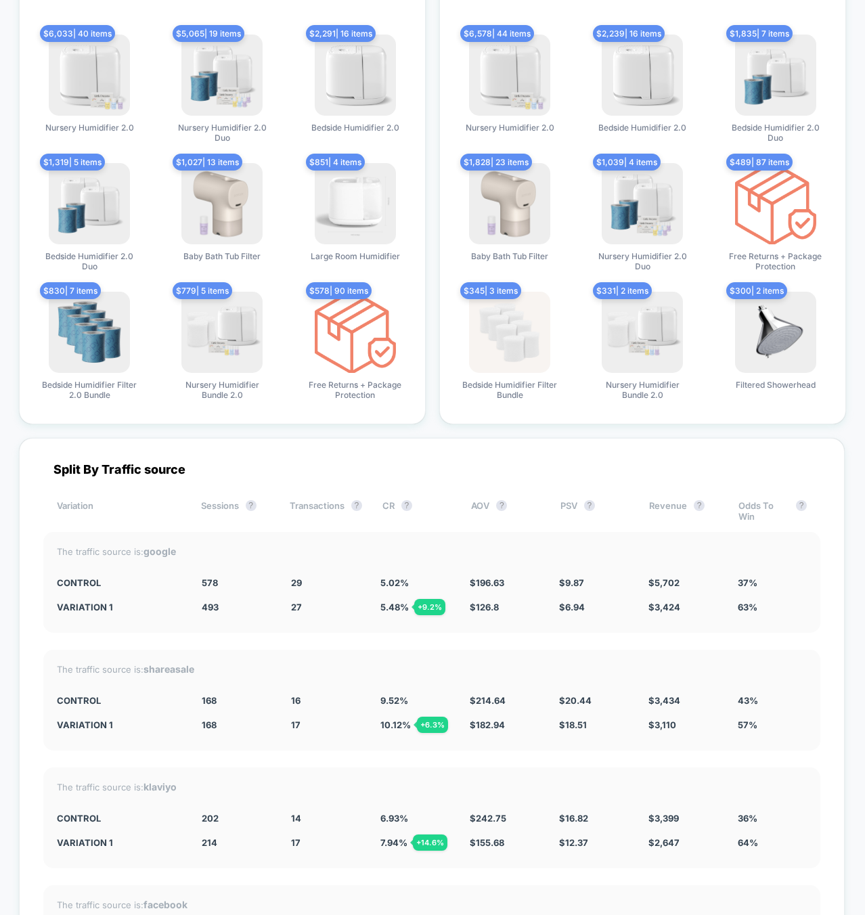
scroll to position [4132, 0]
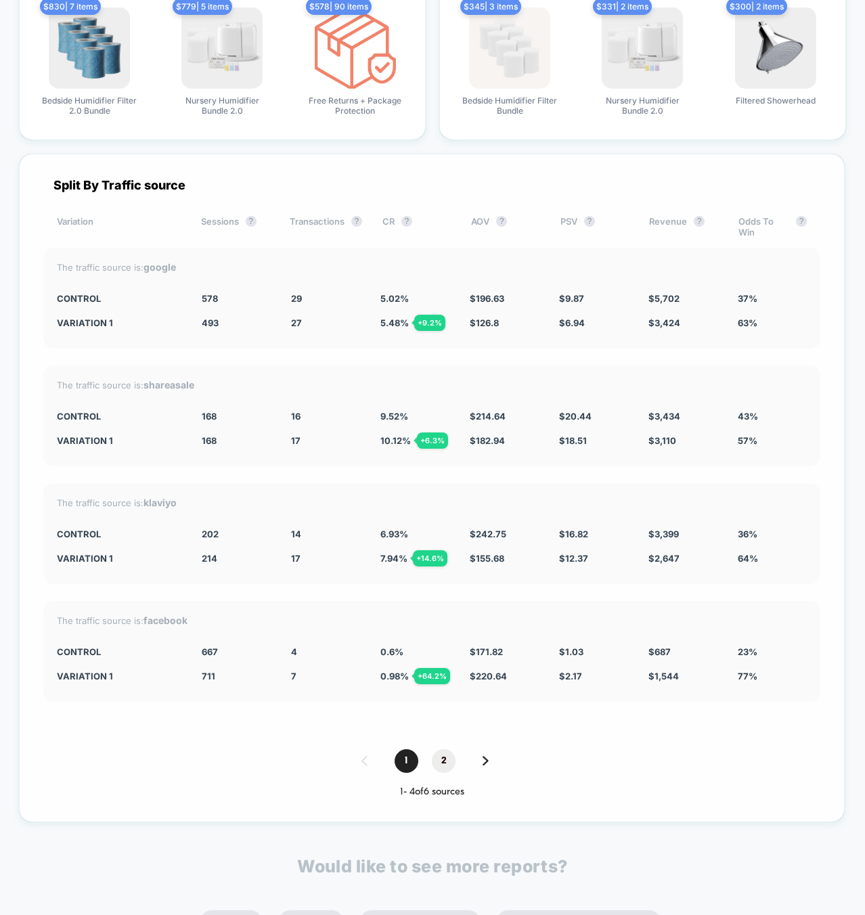
click at [435, 752] on span "2" at bounding box center [444, 762] width 24 height 24
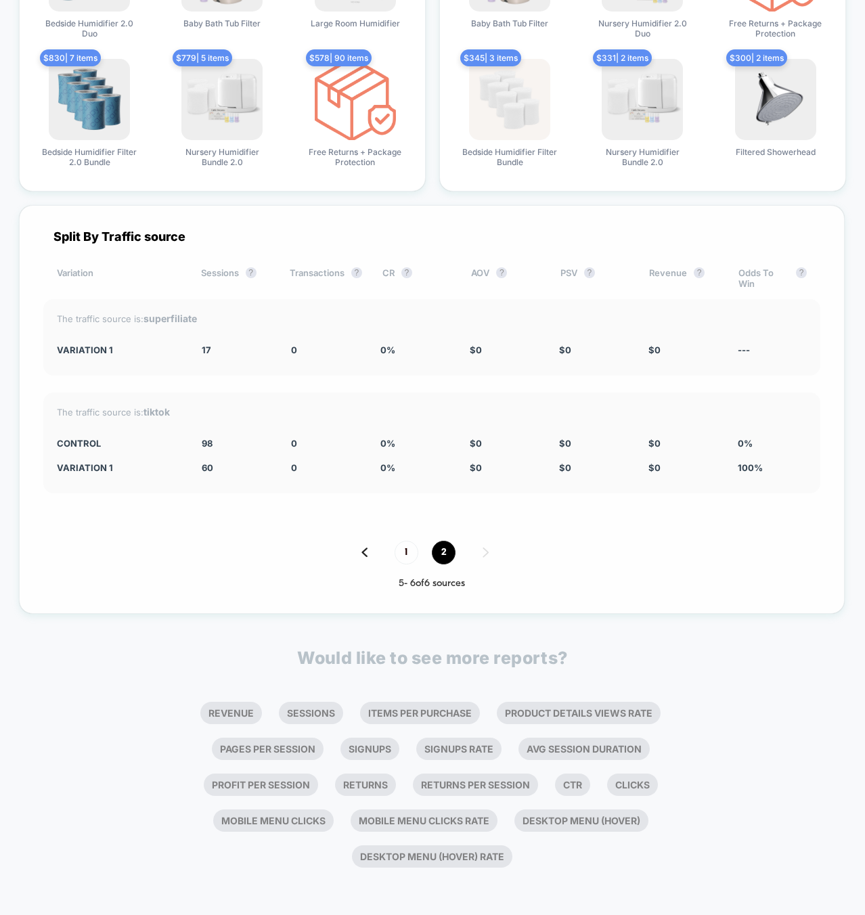
scroll to position [4182, 0]
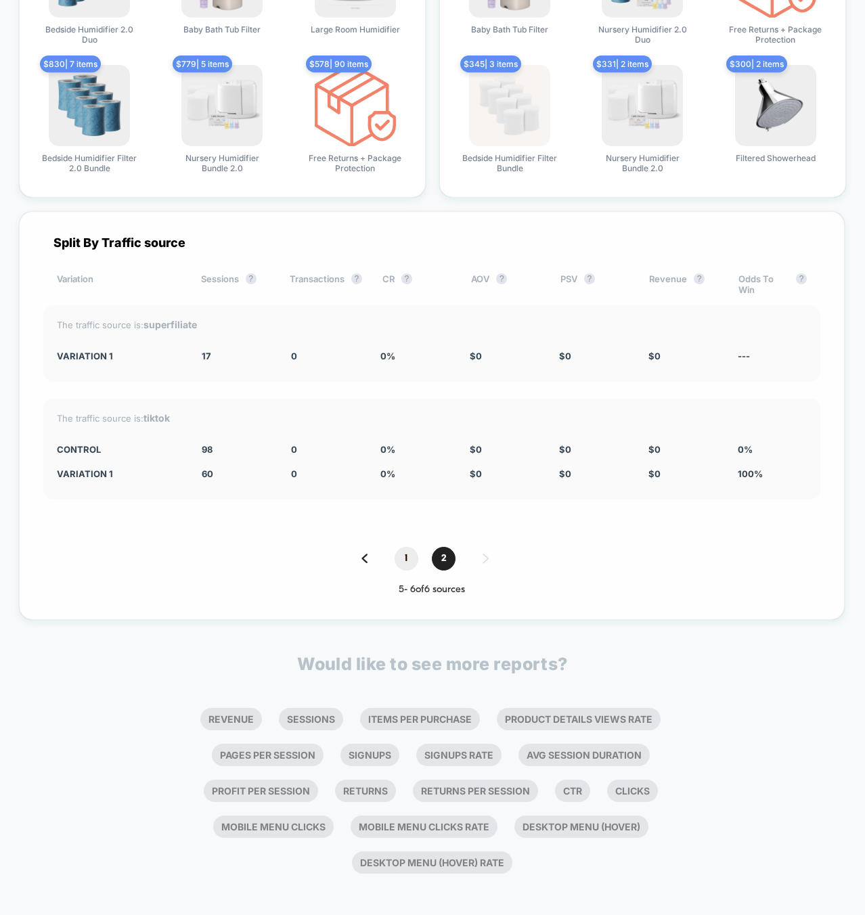
click at [404, 547] on span "1" at bounding box center [407, 559] width 24 height 24
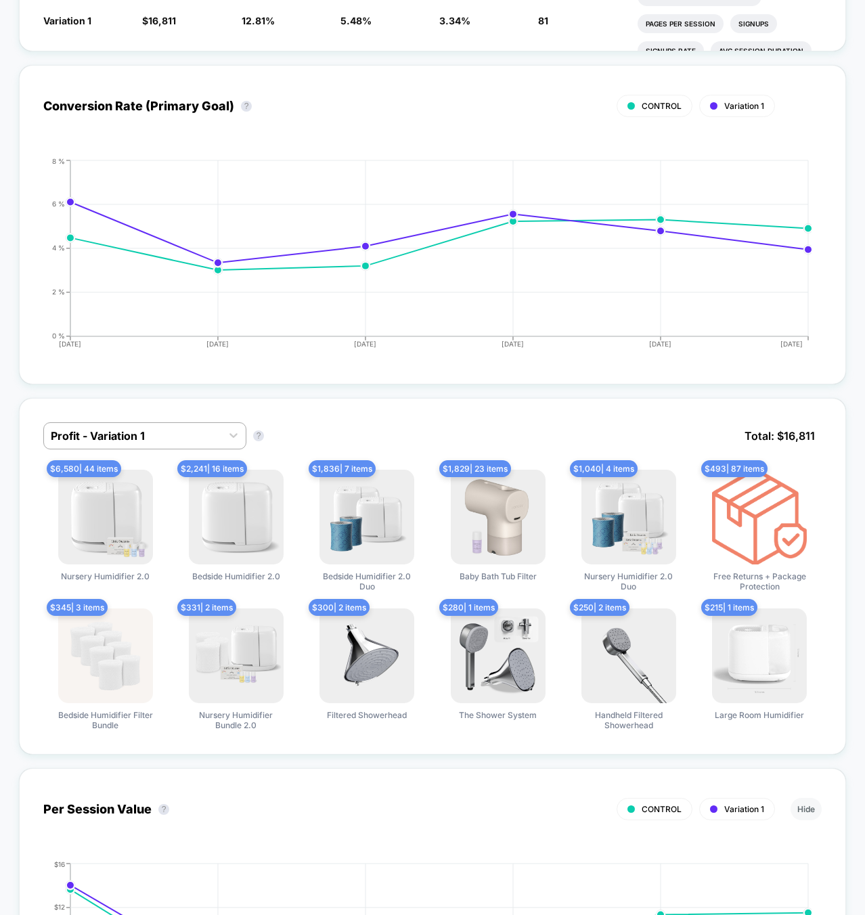
scroll to position [0, 0]
